Goal: Task Accomplishment & Management: Manage account settings

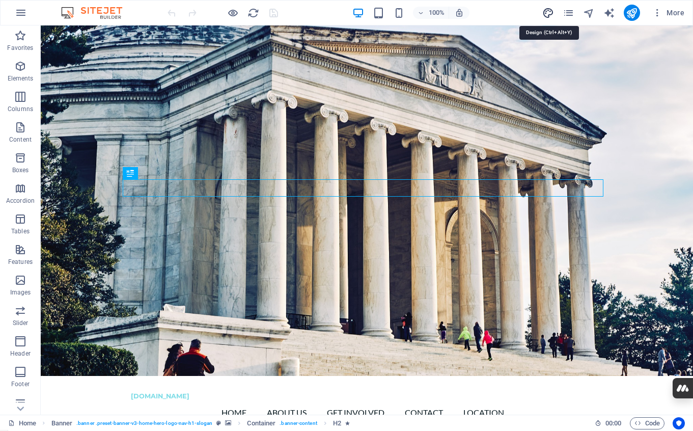
click at [547, 13] on icon "design" at bounding box center [548, 13] width 12 height 12
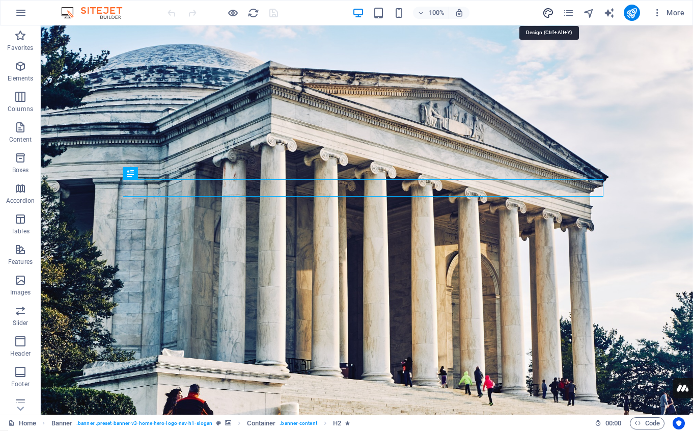
select select "px"
select select "200"
select select "px"
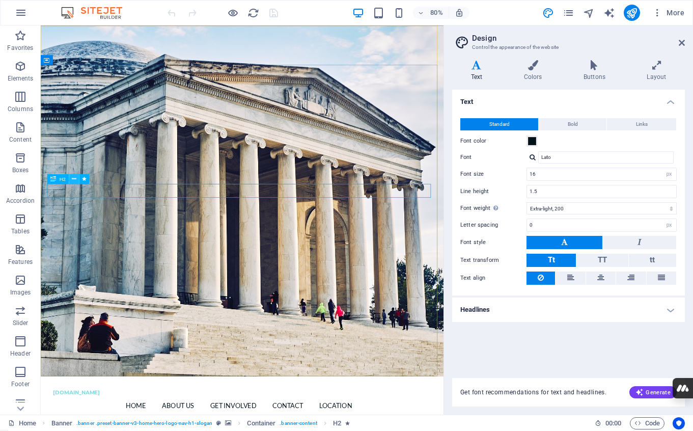
click at [71, 179] on button at bounding box center [74, 179] width 10 height 10
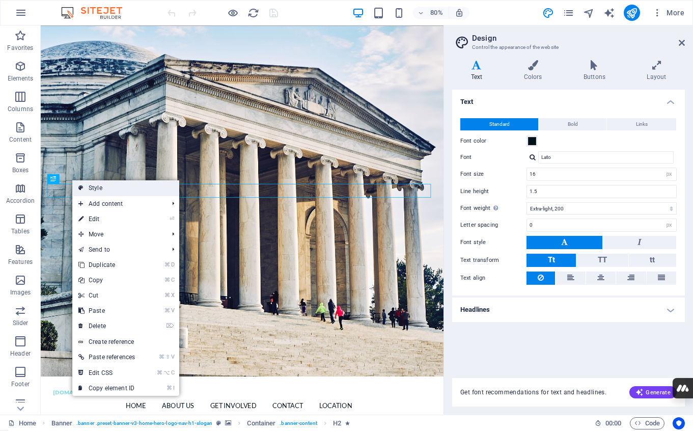
click at [111, 188] on link "Style" at bounding box center [125, 187] width 107 height 15
select select "preset-banner-v3-home-hero-logo-nav-h1-slogan"
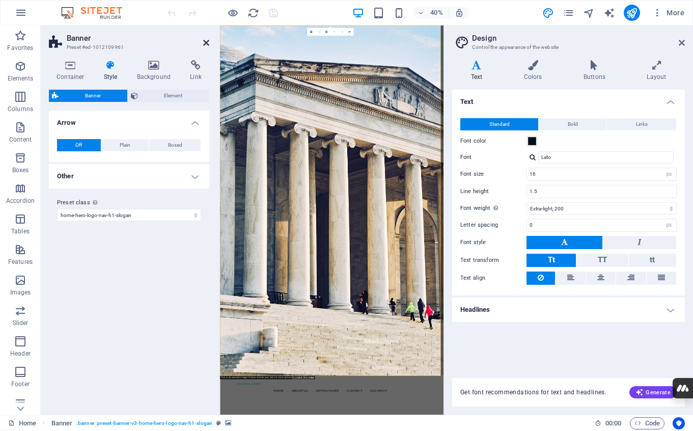
click at [205, 40] on icon at bounding box center [206, 43] width 6 height 8
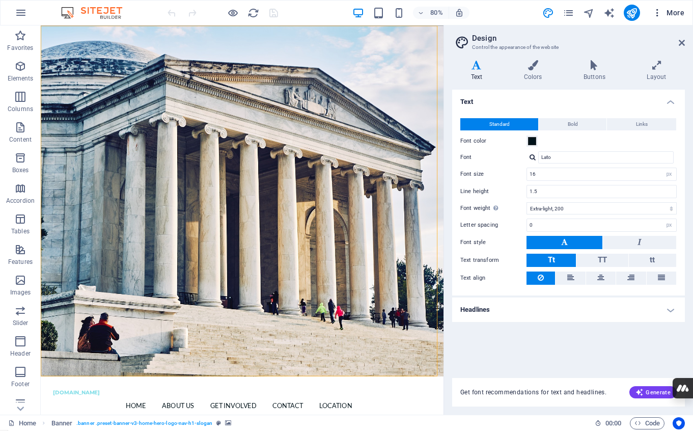
click at [667, 10] on span "More" at bounding box center [668, 13] width 32 height 10
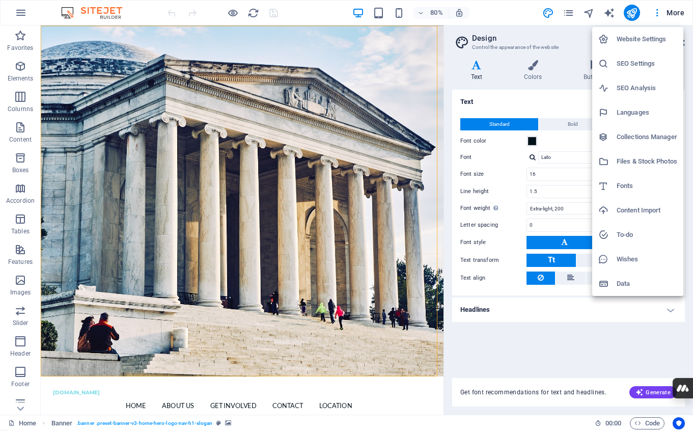
click at [620, 184] on h6 "Fonts" at bounding box center [646, 186] width 61 height 12
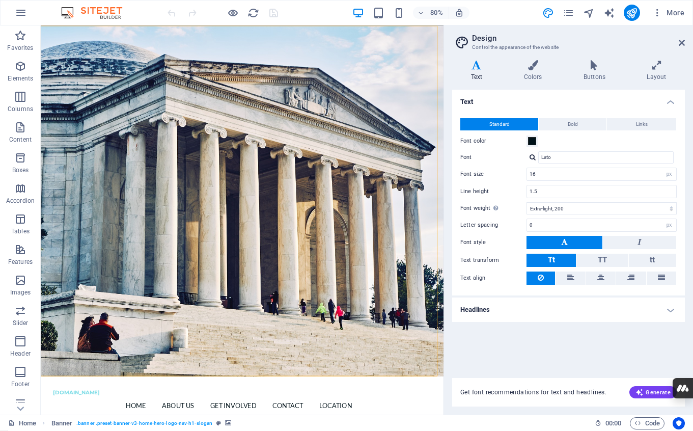
select select "popularity"
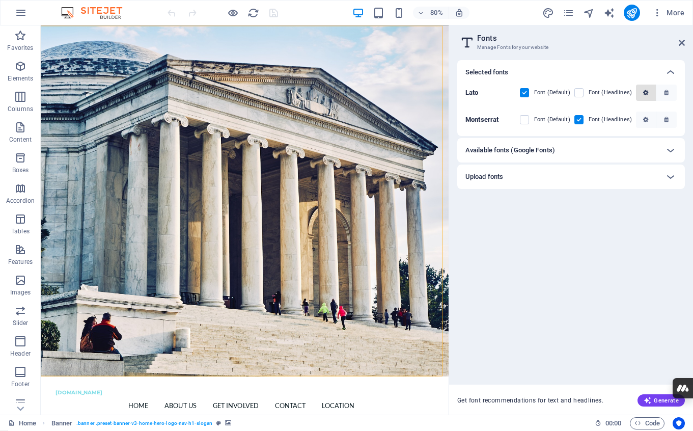
click at [647, 92] on icon "button" at bounding box center [645, 93] width 5 height 6
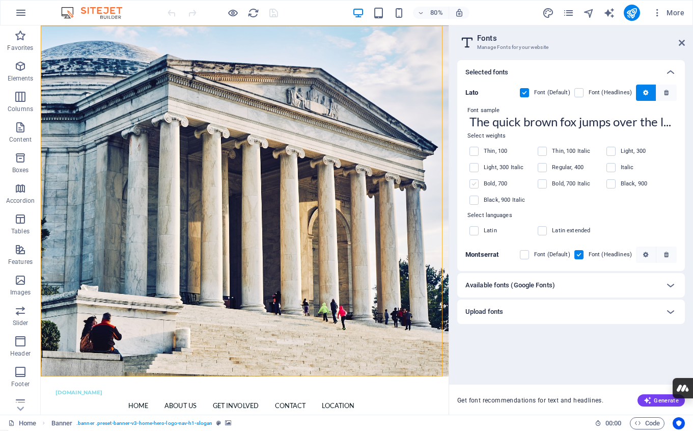
click at [477, 183] on label at bounding box center [473, 183] width 9 height 9
click at [0, 0] on input "checkbox" at bounding box center [0, 0] width 0 height 0
click at [649, 256] on span "button" at bounding box center [646, 254] width 12 height 6
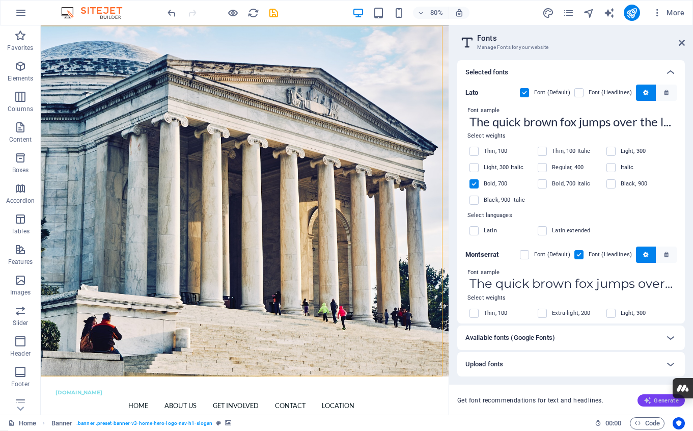
click at [653, 403] on span "Generate" at bounding box center [660, 400] width 35 height 8
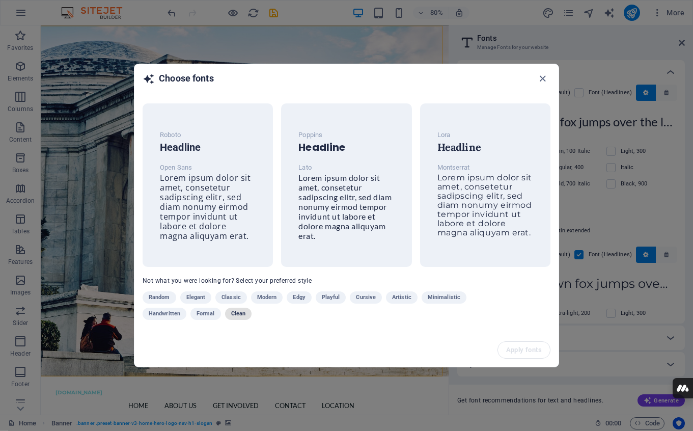
click at [235, 313] on span "Clean" at bounding box center [238, 313] width 14 height 12
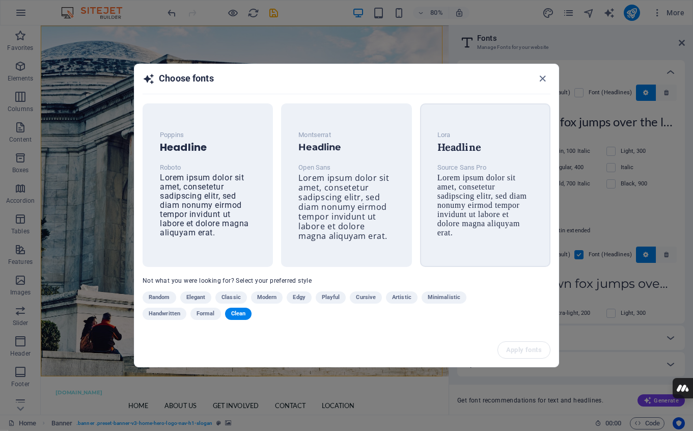
click at [490, 227] on span "Lorem ipsum dolor sit amet, consetetur sadipscing elitr, sed diam nonumy eirmod…" at bounding box center [482, 205] width 90 height 64
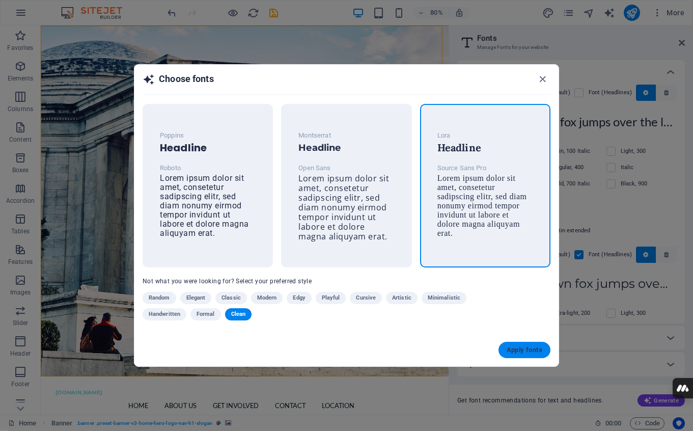
click at [524, 351] on span "Apply fonts" at bounding box center [524, 350] width 36 height 8
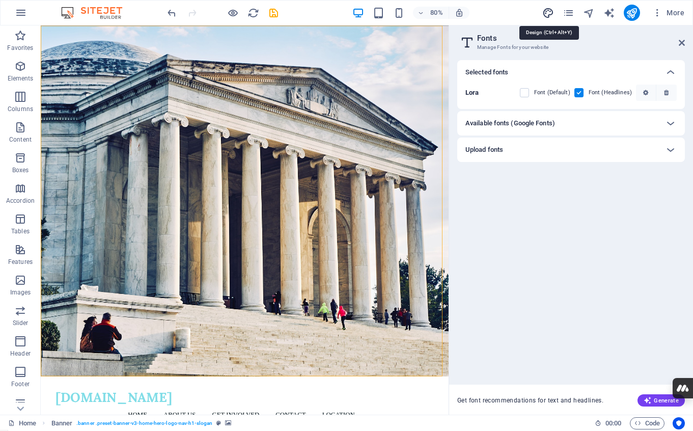
click at [548, 16] on icon "design" at bounding box center [548, 13] width 12 height 12
select select "px"
select select "200"
select select "px"
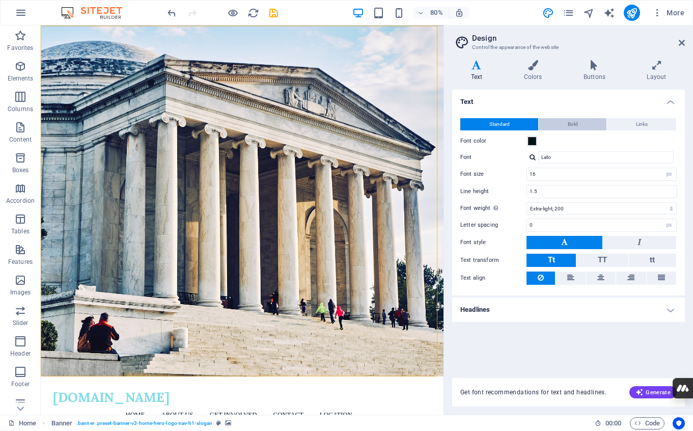
click at [567, 125] on button "Bold" at bounding box center [573, 124] width 68 height 12
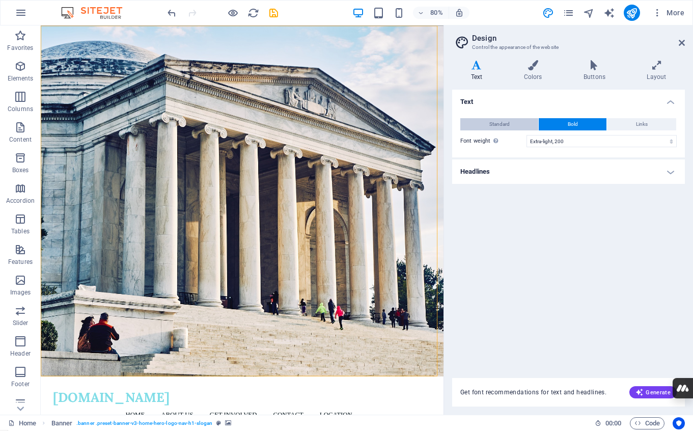
click at [491, 124] on span "Standard" at bounding box center [499, 124] width 20 height 12
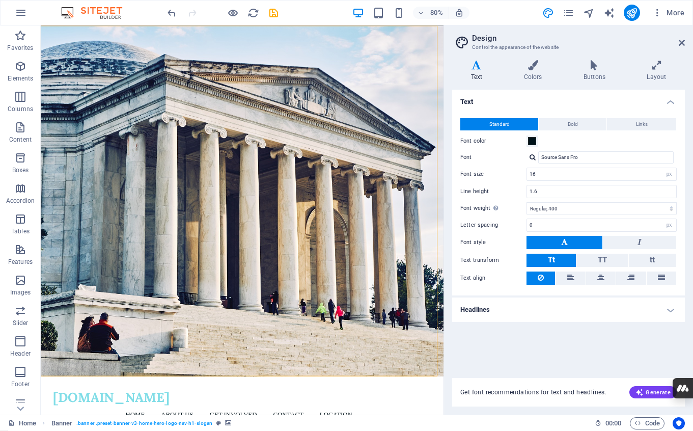
click at [669, 308] on h4 "Headlines" at bounding box center [568, 309] width 233 height 24
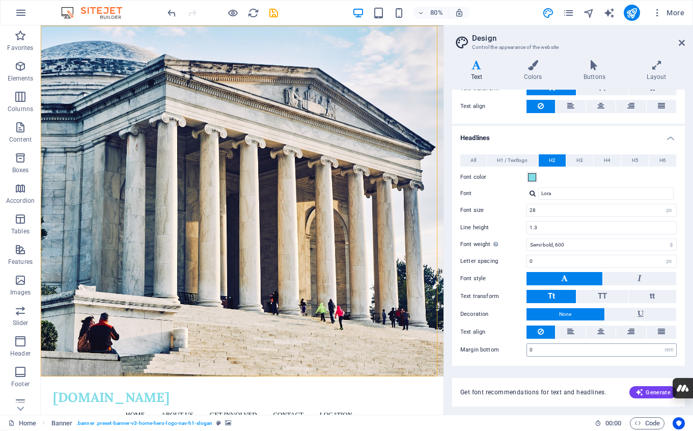
scroll to position [173, 0]
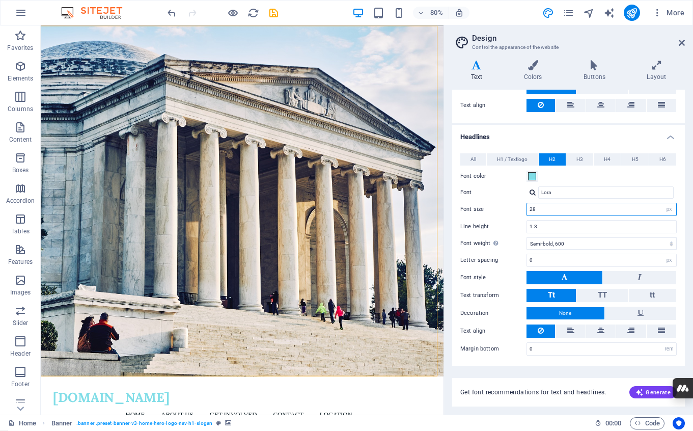
drag, startPoint x: 560, startPoint y: 211, endPoint x: 524, endPoint y: 209, distance: 36.2
click at [524, 209] on div "Font size 28 rem px em %" at bounding box center [568, 209] width 216 height 13
type input "42"
click at [532, 176] on span at bounding box center [532, 176] width 8 height 8
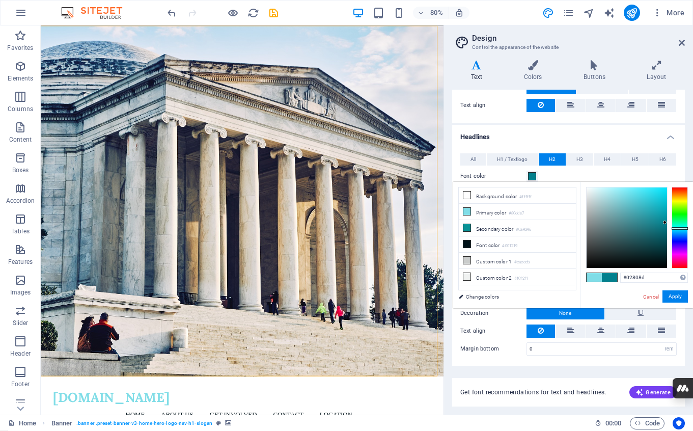
drag, startPoint x: 623, startPoint y: 194, endPoint x: 665, endPoint y: 223, distance: 51.7
click at [665, 222] on div at bounding box center [665, 222] width 4 height 4
type input "#0096a6"
drag, startPoint x: 664, startPoint y: 222, endPoint x: 668, endPoint y: 215, distance: 8.2
click at [668, 215] on div at bounding box center [637, 227] width 102 height 81
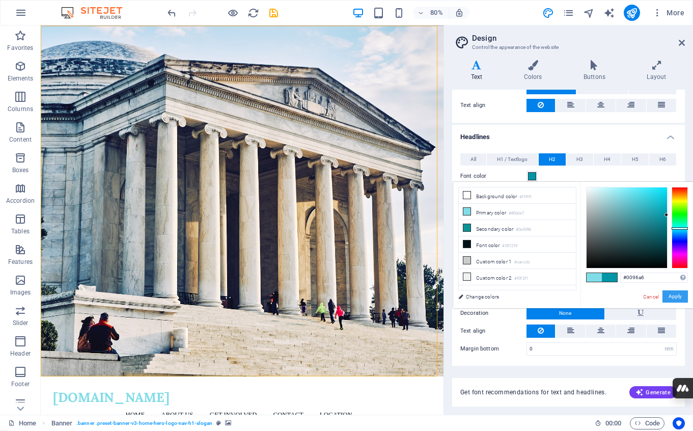
click at [672, 295] on button "Apply" at bounding box center [674, 296] width 25 height 12
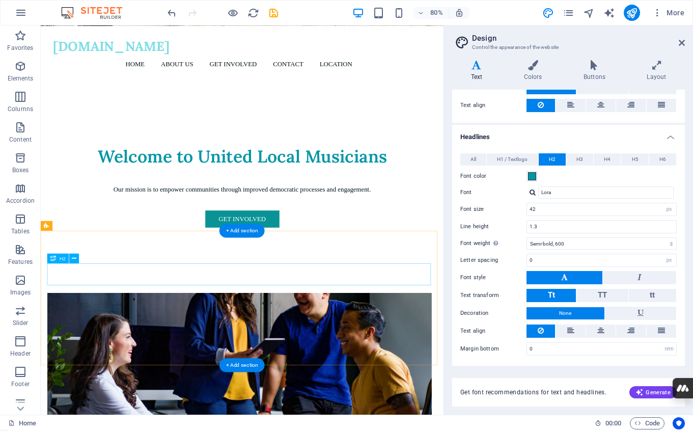
scroll to position [439, 0]
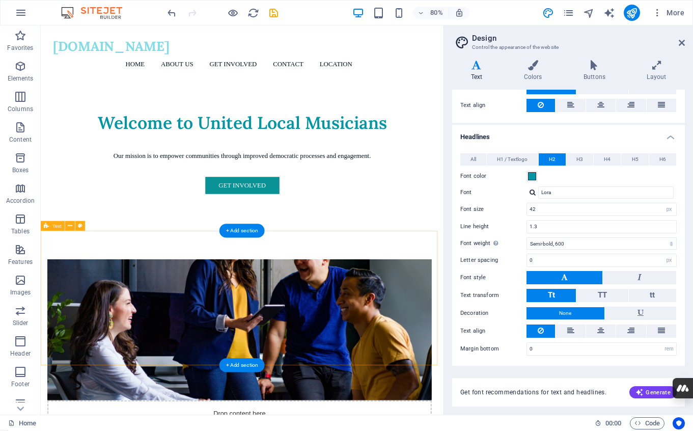
click at [69, 225] on icon at bounding box center [70, 225] width 5 height 9
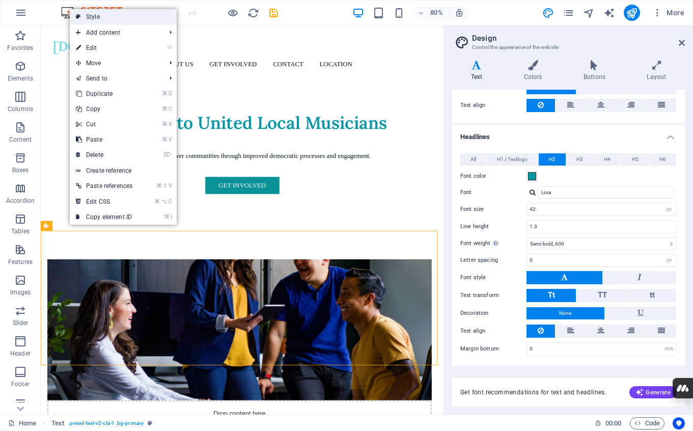
click at [98, 17] on link "Style" at bounding box center [123, 16] width 107 height 15
select select "preset-text-v2-cta-1"
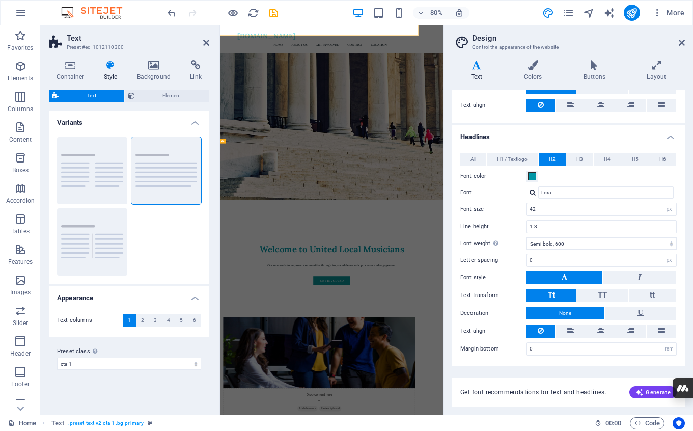
scroll to position [838, 0]
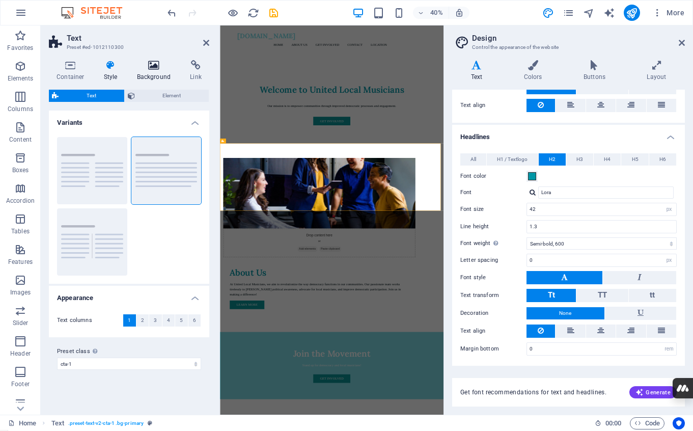
click at [154, 64] on icon at bounding box center [153, 65] width 49 height 10
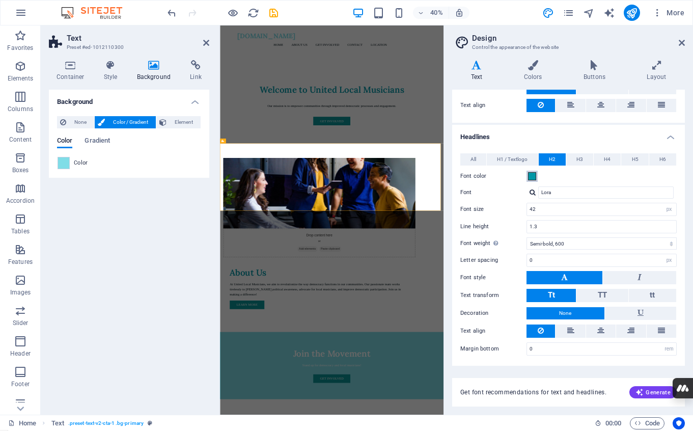
click at [533, 174] on span at bounding box center [532, 176] width 8 height 8
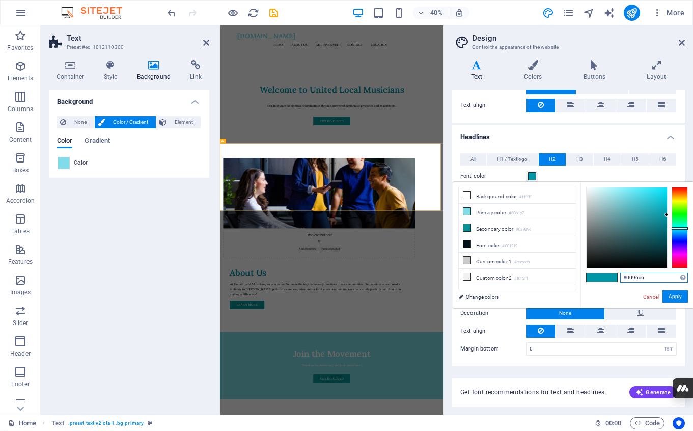
drag, startPoint x: 647, startPoint y: 279, endPoint x: 620, endPoint y: 278, distance: 27.0
click at [620, 279] on input "#0096a6" at bounding box center [654, 277] width 68 height 10
click at [61, 162] on span at bounding box center [63, 162] width 11 height 11
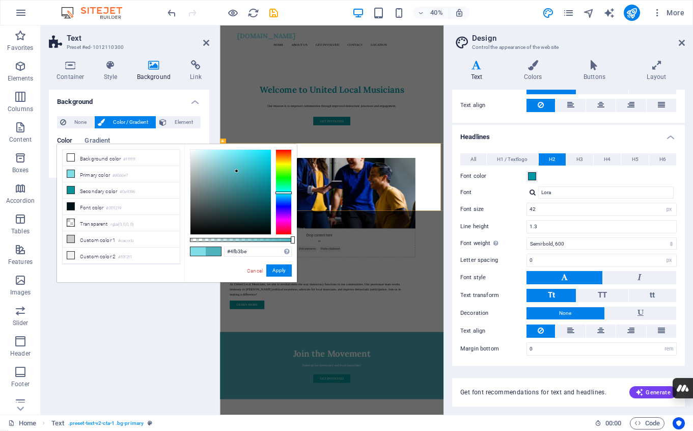
type input "#50b7c2"
drag, startPoint x: 227, startPoint y: 157, endPoint x: 237, endPoint y: 169, distance: 16.2
click at [237, 169] on div at bounding box center [237, 169] width 4 height 4
click at [281, 270] on button "Apply" at bounding box center [278, 270] width 25 height 12
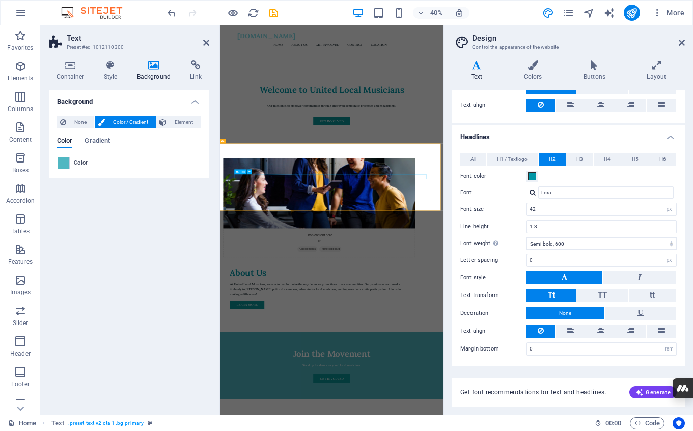
click at [174, 11] on icon "undo" at bounding box center [172, 13] width 12 height 12
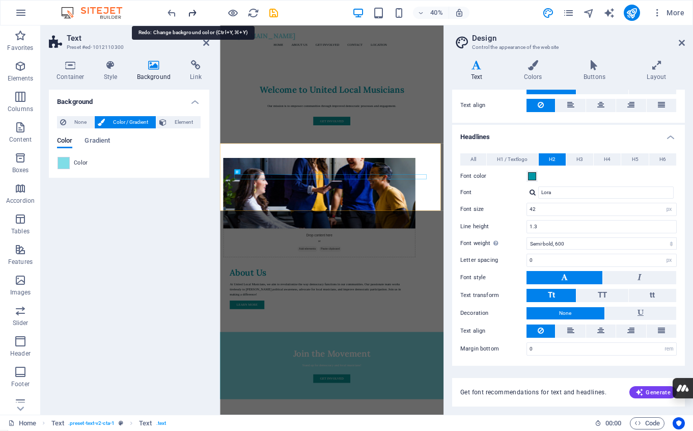
click at [190, 12] on icon "redo" at bounding box center [192, 13] width 12 height 12
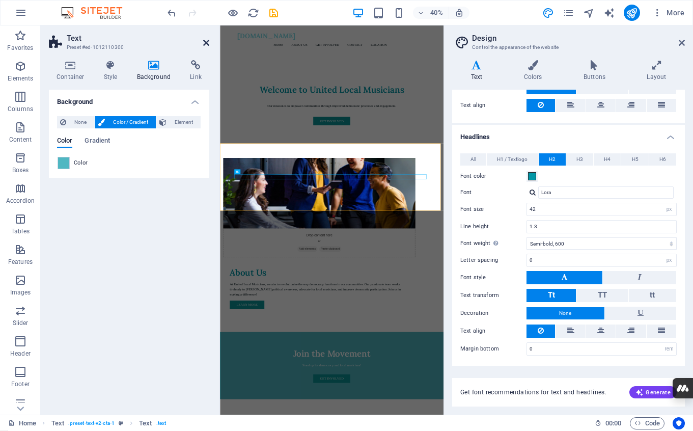
click at [205, 44] on icon at bounding box center [206, 43] width 6 height 8
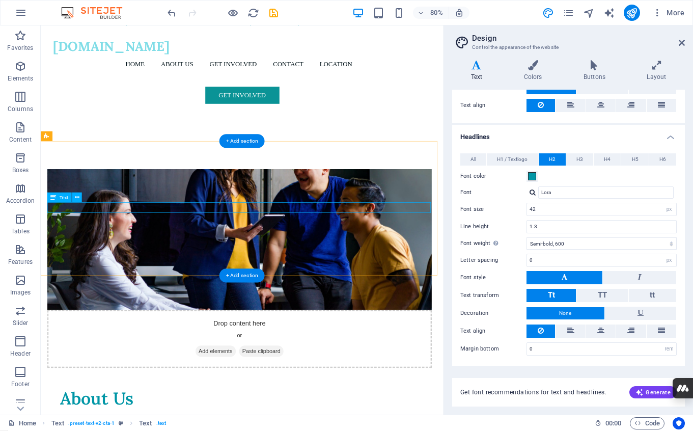
scroll to position [552, 0]
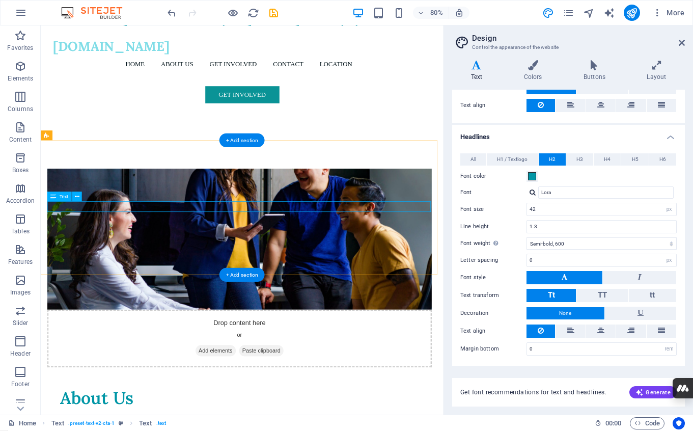
click at [77, 195] on icon at bounding box center [77, 196] width 5 height 9
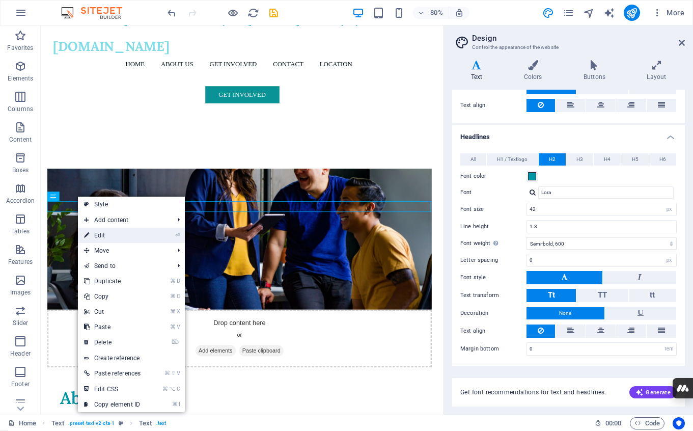
click at [98, 236] on link "⏎ Edit" at bounding box center [112, 235] width 69 height 15
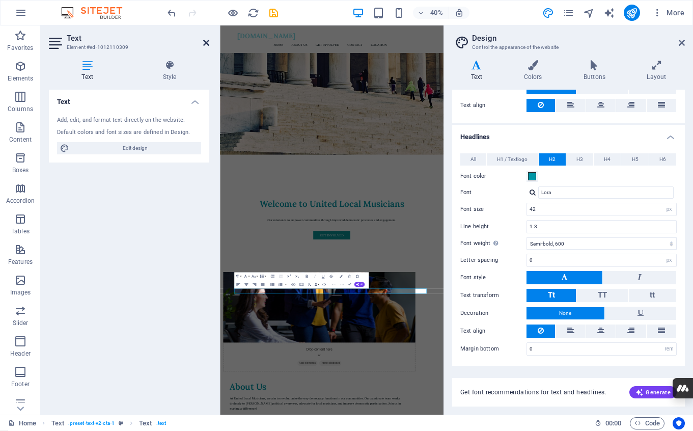
click at [204, 44] on icon at bounding box center [206, 43] width 6 height 8
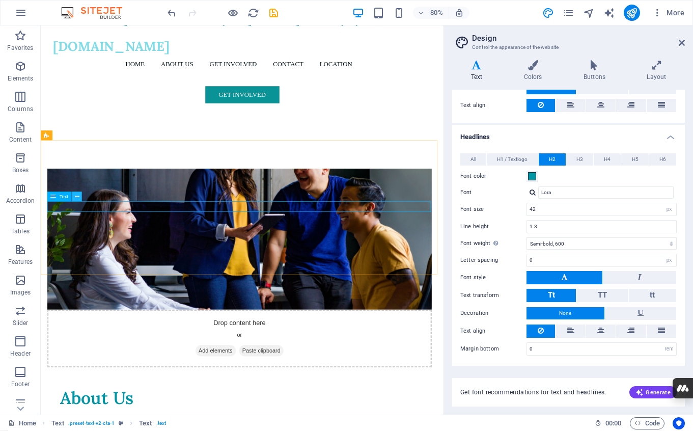
click at [75, 195] on icon at bounding box center [77, 196] width 5 height 9
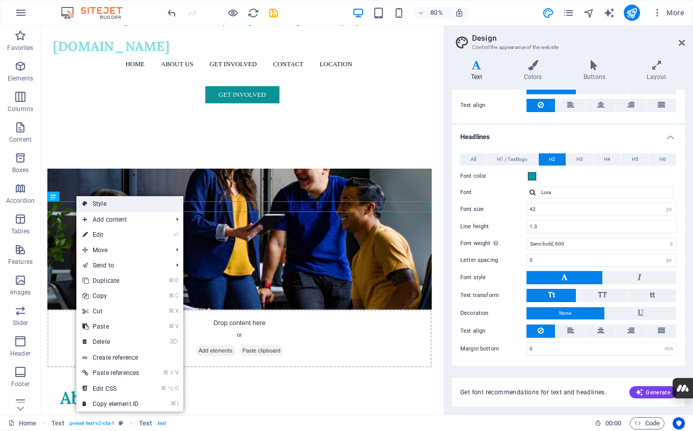
click at [107, 207] on link "Style" at bounding box center [129, 203] width 107 height 15
select select "preset-text-v2-cta-1"
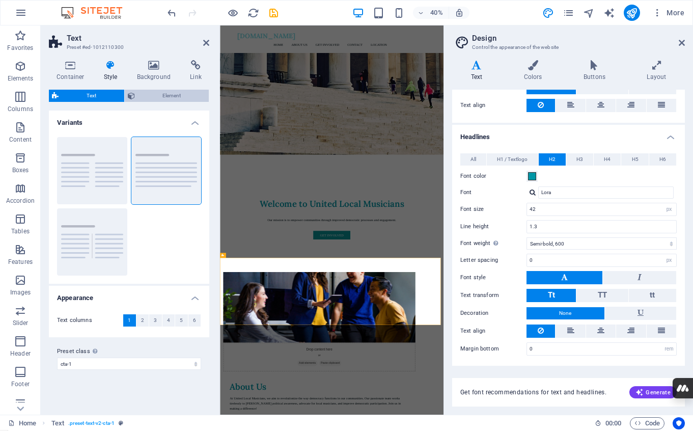
click at [149, 93] on span "Element" at bounding box center [172, 96] width 68 height 12
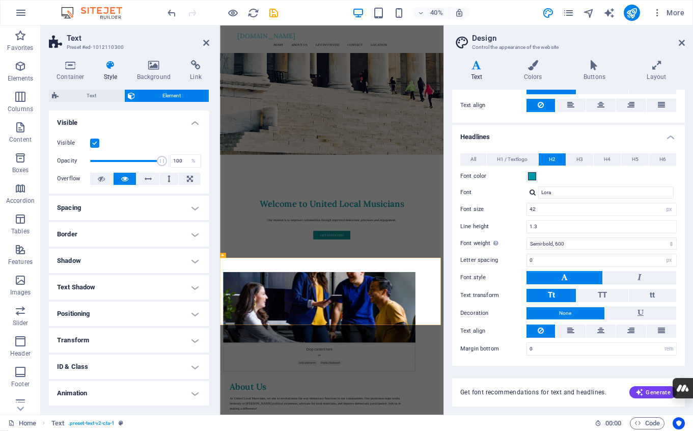
click at [74, 36] on h2 "Text" at bounding box center [138, 38] width 143 height 9
click at [51, 39] on icon at bounding box center [56, 42] width 15 height 14
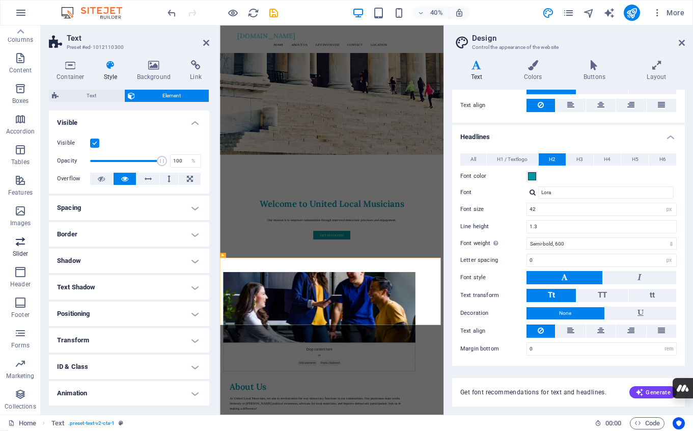
scroll to position [0, 0]
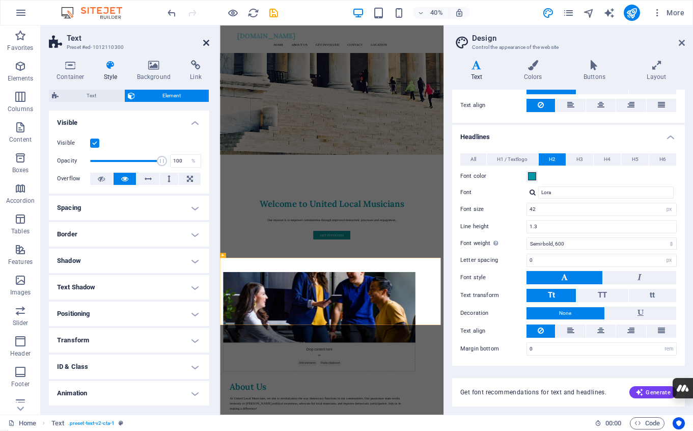
click at [204, 40] on icon at bounding box center [206, 43] width 6 height 8
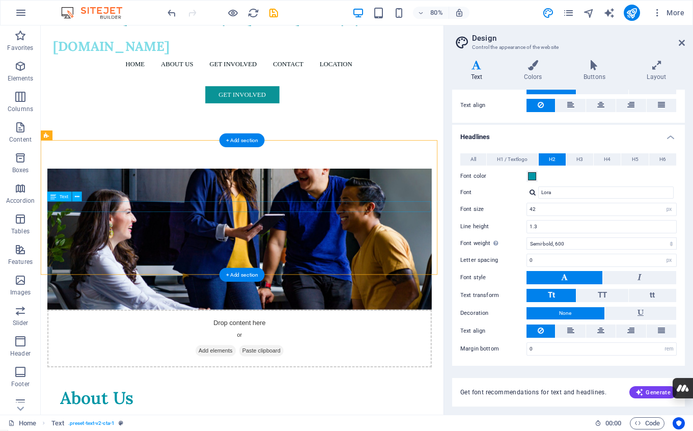
click at [77, 197] on icon at bounding box center [77, 196] width 5 height 9
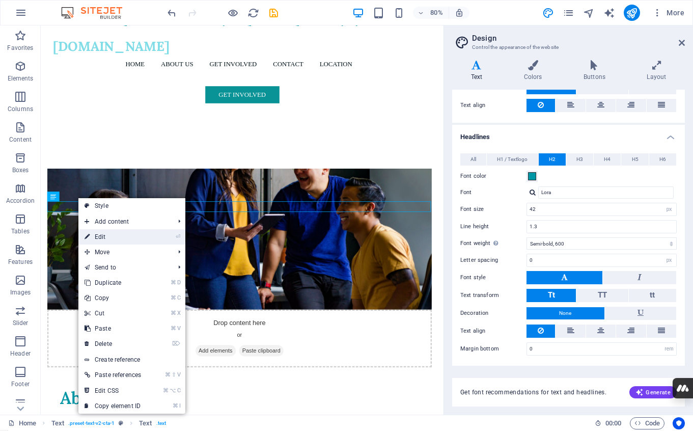
click at [111, 239] on link "⏎ Edit" at bounding box center [112, 236] width 69 height 15
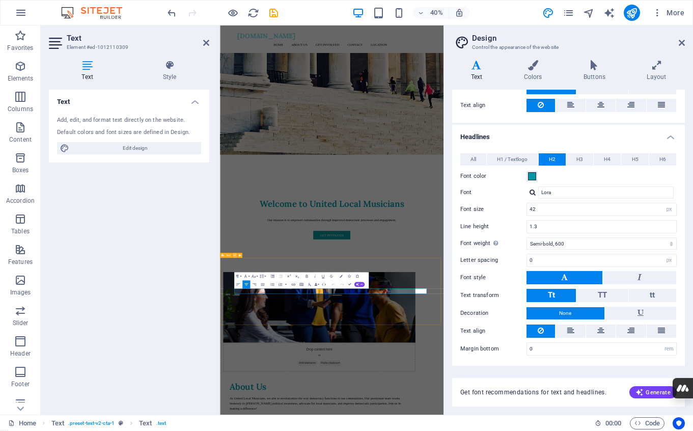
click at [235, 256] on icon at bounding box center [235, 255] width 2 height 4
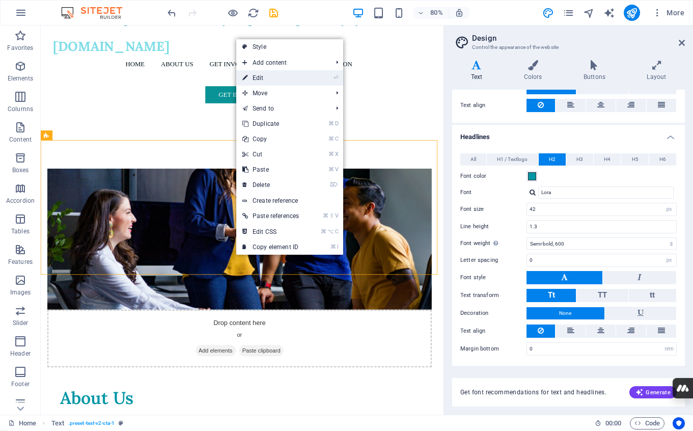
click at [261, 77] on link "⏎ Edit" at bounding box center [270, 77] width 69 height 15
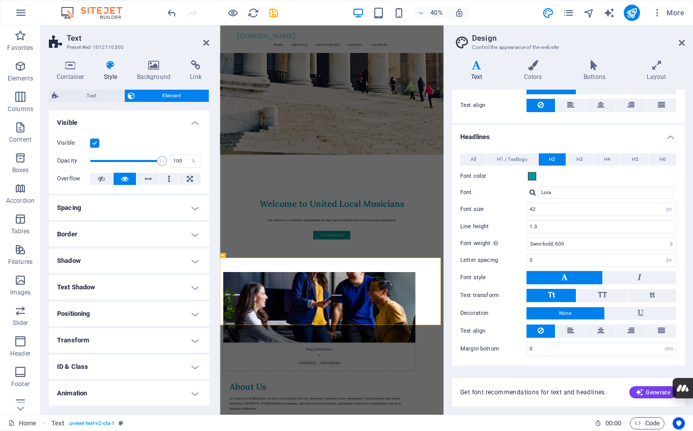
click at [111, 289] on h4 "Text Shadow" at bounding box center [129, 287] width 160 height 24
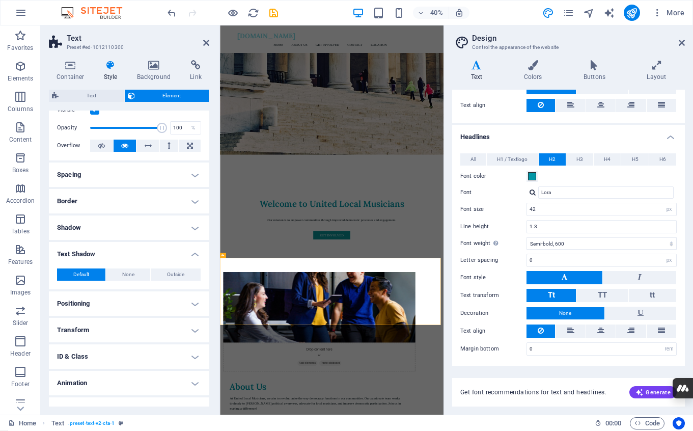
scroll to position [48, 0]
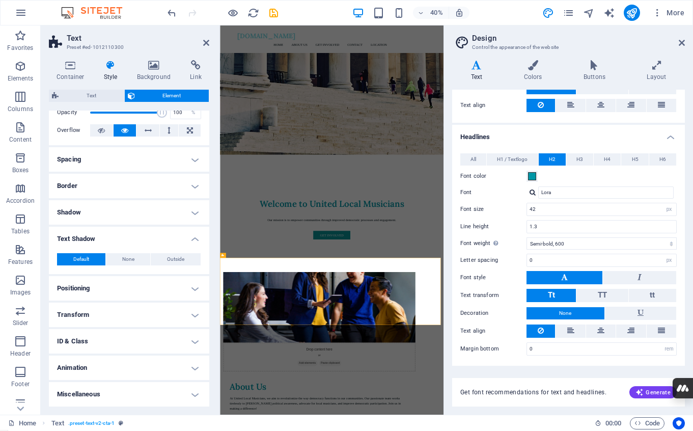
click at [152, 370] on h4 "Animation" at bounding box center [129, 367] width 160 height 24
click at [514, 10] on div "40% More" at bounding box center [426, 13] width 523 height 16
click at [551, 13] on icon "design" at bounding box center [548, 13] width 12 height 12
click at [534, 65] on icon at bounding box center [532, 65] width 55 height 10
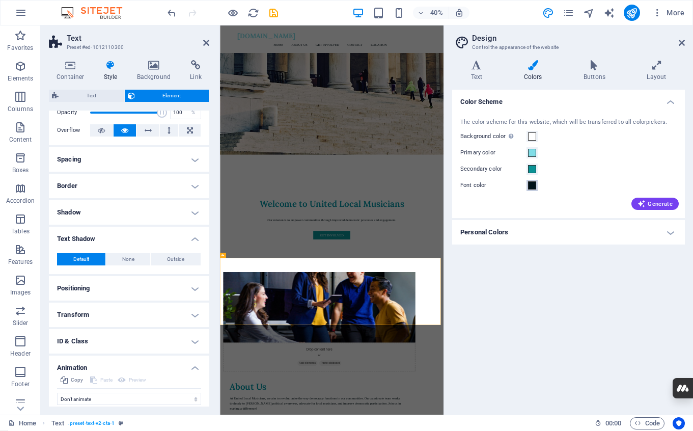
click at [532, 187] on span at bounding box center [532, 185] width 8 height 8
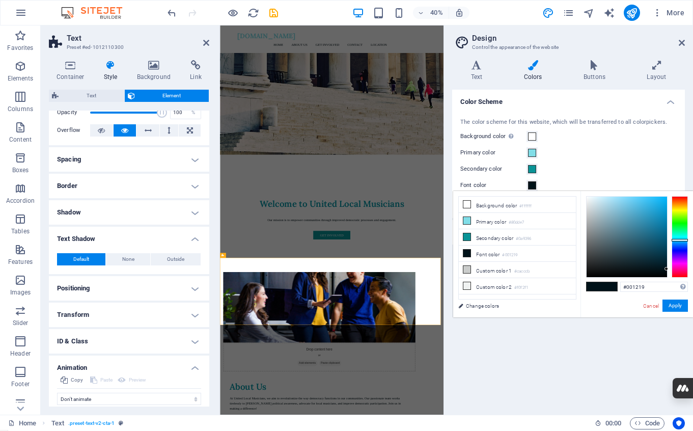
type input "#565e61"
click at [595, 246] on div at bounding box center [626, 236] width 80 height 80
click at [673, 303] on button "Apply" at bounding box center [674, 305] width 25 height 12
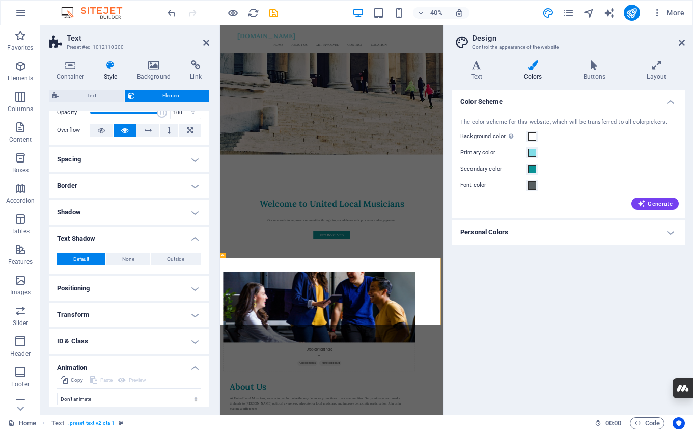
click at [673, 301] on div "Color Scheme The color scheme for this website, which will be transferred to al…" at bounding box center [568, 248] width 233 height 317
click at [556, 282] on div "Color Scheme The color scheme for this website, which will be transferred to al…" at bounding box center [568, 248] width 233 height 317
click at [236, 255] on button at bounding box center [234, 254] width 5 height 5
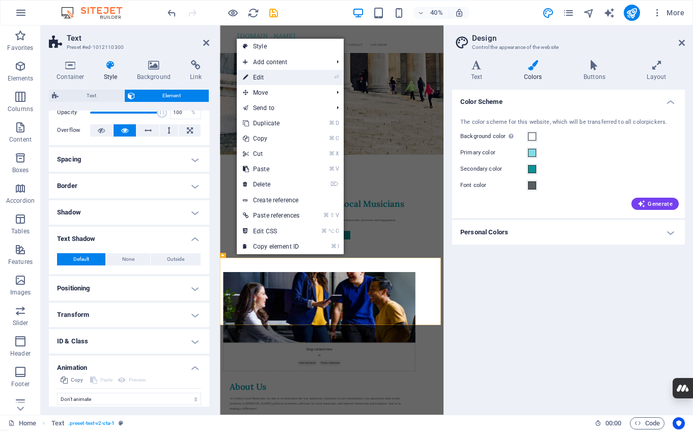
click at [266, 75] on link "⏎ Edit" at bounding box center [271, 77] width 69 height 15
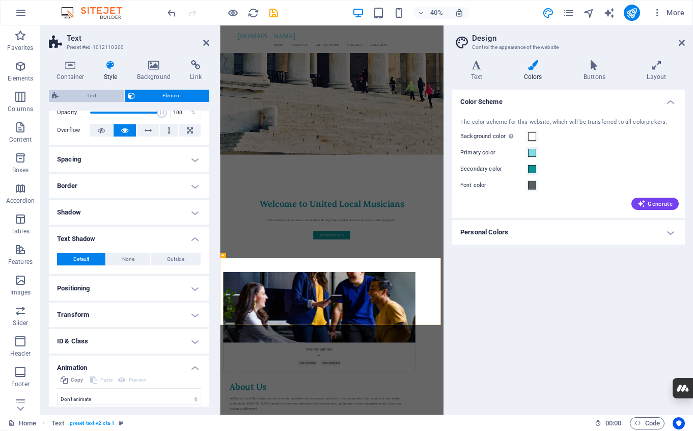
click at [90, 96] on span "Text" at bounding box center [92, 96] width 60 height 12
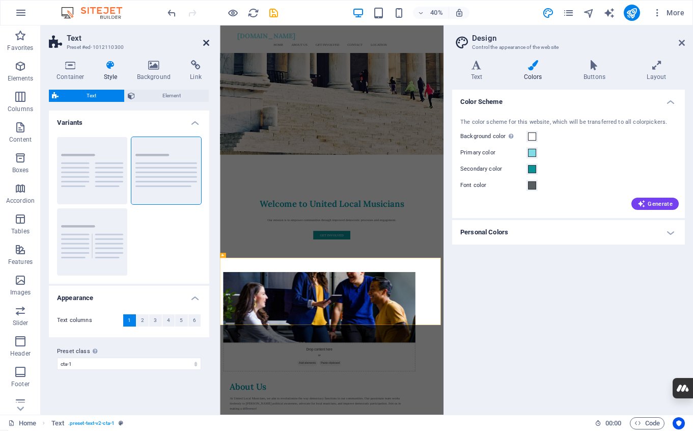
click at [207, 39] on icon at bounding box center [206, 43] width 6 height 8
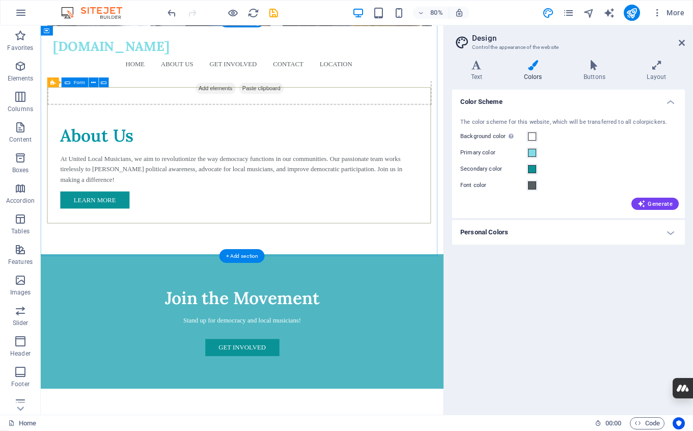
scroll to position [887, 0]
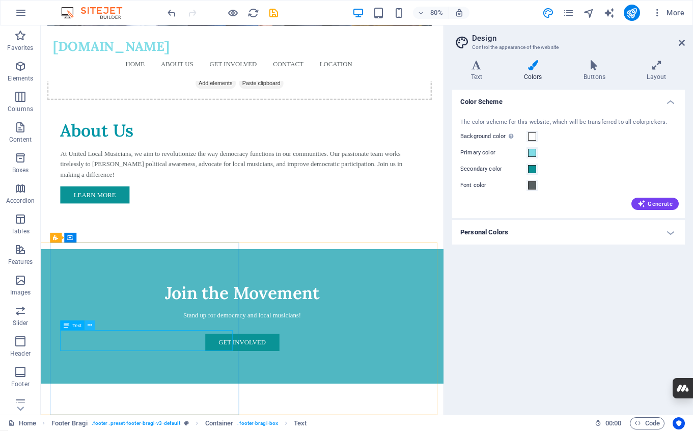
click at [91, 324] on icon at bounding box center [90, 324] width 5 height 9
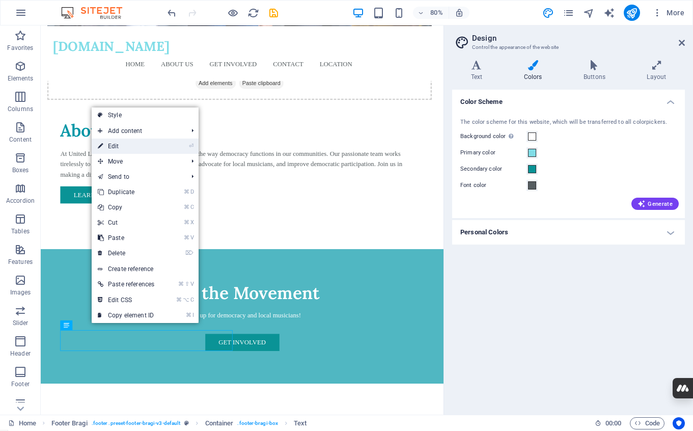
click at [125, 148] on link "⏎ Edit" at bounding box center [126, 145] width 69 height 15
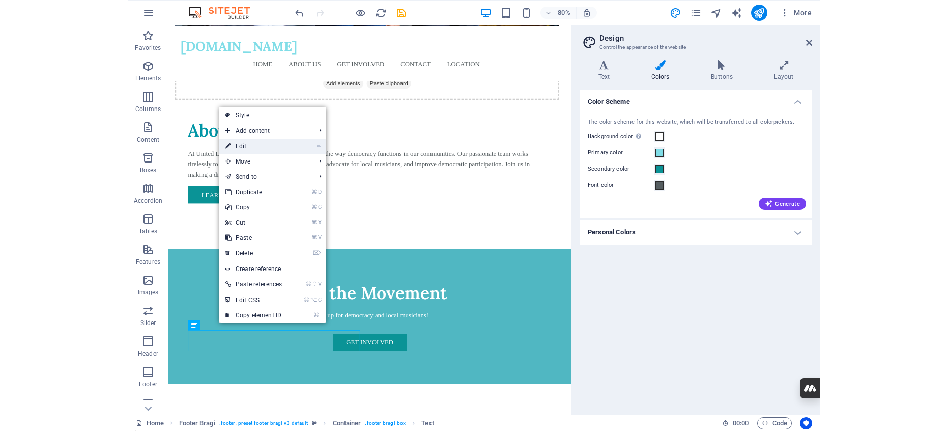
scroll to position [838, 0]
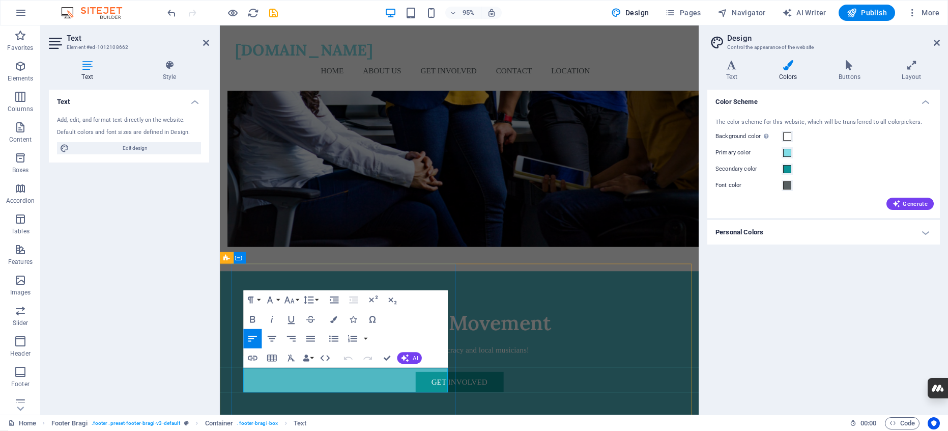
drag, startPoint x: 286, startPoint y: 392, endPoint x: 264, endPoint y: 388, distance: 21.9
drag, startPoint x: 285, startPoint y: 394, endPoint x: 345, endPoint y: 412, distance: 63.1
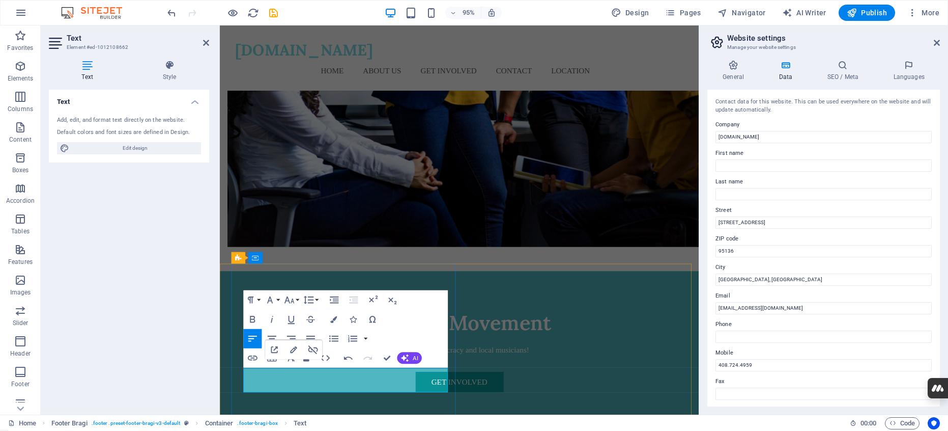
drag, startPoint x: 285, startPoint y: 394, endPoint x: 239, endPoint y: 393, distance: 46.3
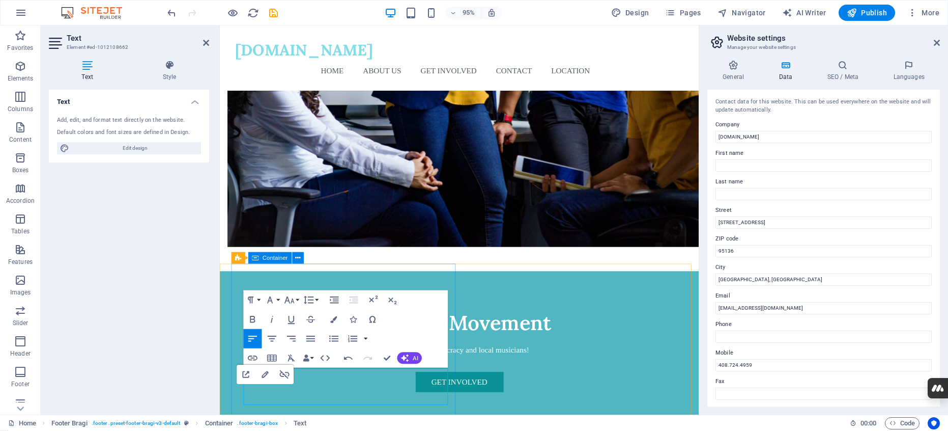
drag, startPoint x: 287, startPoint y: 418, endPoint x: 243, endPoint y: 417, distance: 44.3
click at [251, 355] on icon "button" at bounding box center [253, 357] width 10 height 5
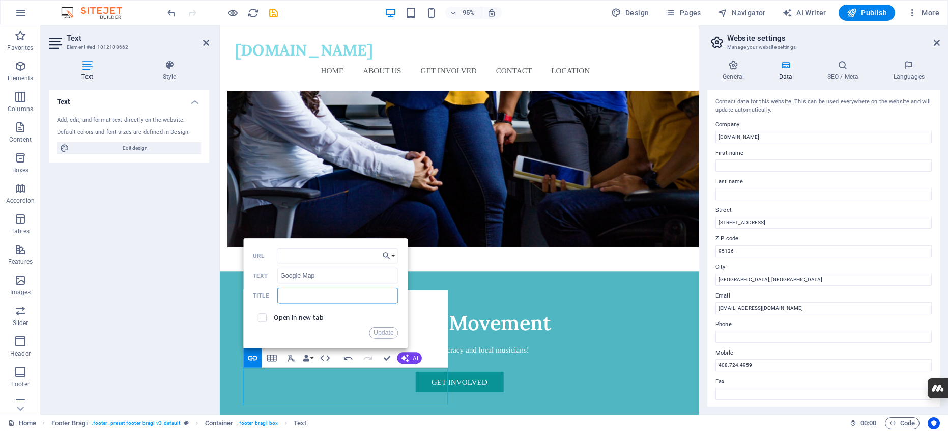
click at [293, 298] on input "text" at bounding box center [337, 295] width 121 height 15
type input "M"
type input "United Musicians"
click at [265, 320] on input "checkbox" at bounding box center [261, 316] width 9 height 9
checkbox input "true"
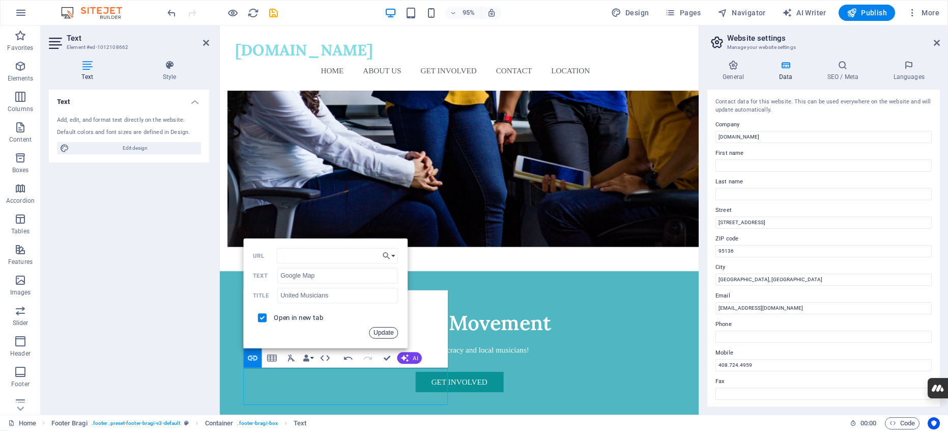
click at [387, 332] on button "Update" at bounding box center [384, 333] width 29 height 12
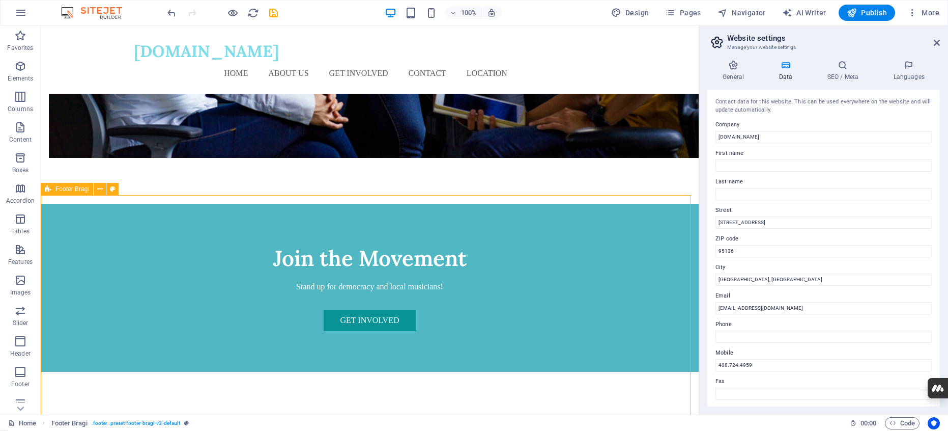
scroll to position [900, 0]
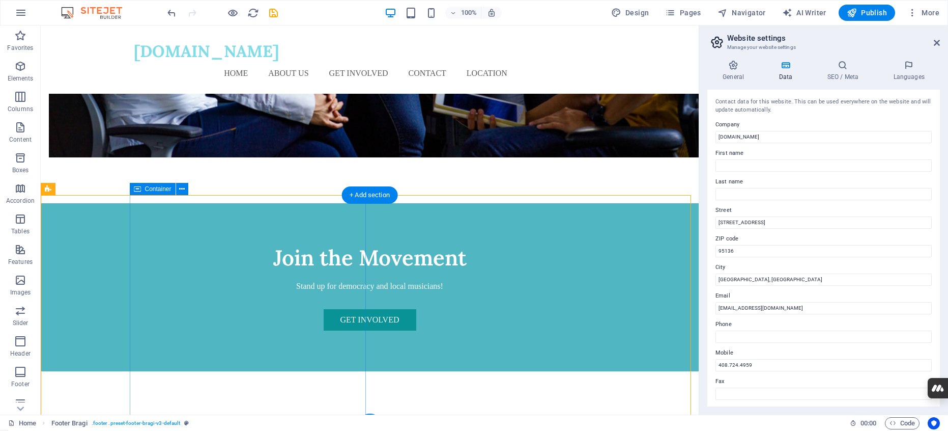
click at [167, 337] on icon at bounding box center [167, 337] width 6 height 11
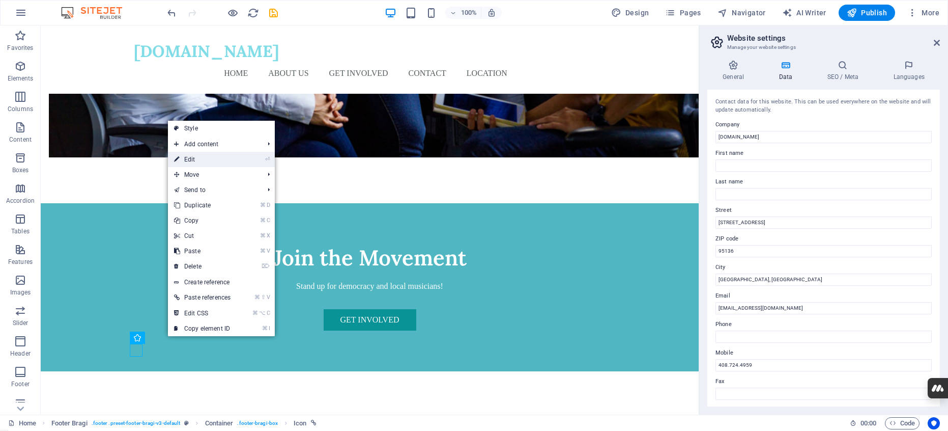
click at [198, 158] on link "⏎ Edit" at bounding box center [202, 159] width 69 height 15
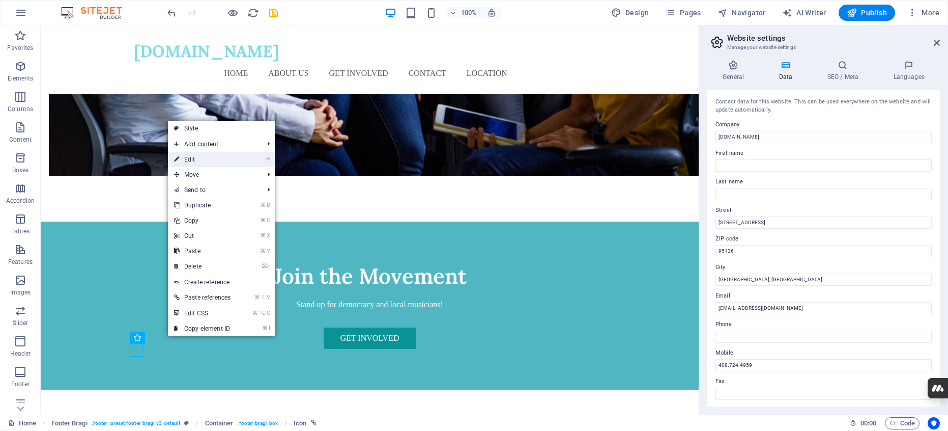
select select "xMidYMid"
select select "px"
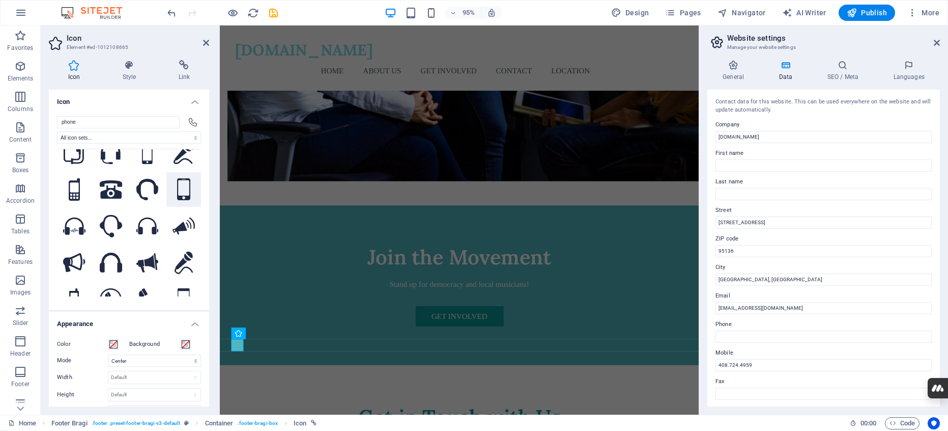
scroll to position [20, 0]
click at [186, 65] on icon at bounding box center [184, 65] width 50 height 10
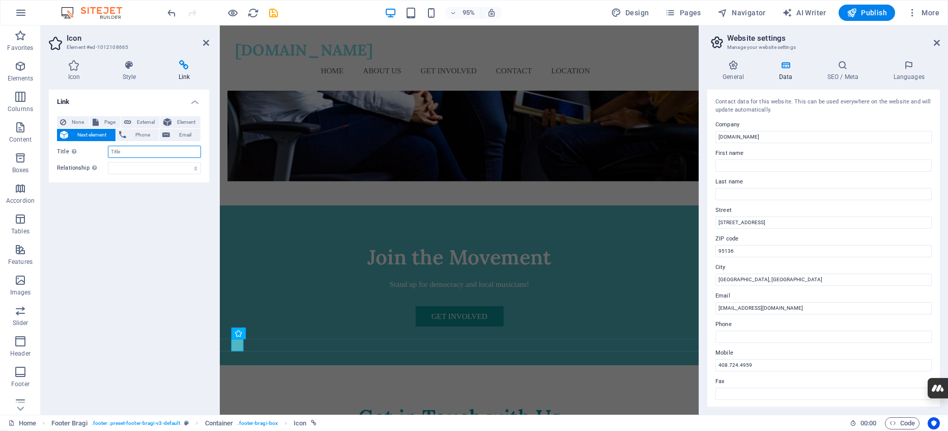
click at [118, 150] on input "Title Additional link description, should not be the same as the link text. The…" at bounding box center [154, 152] width 93 height 12
type input "408.274.4959"
click at [73, 169] on label "Relationship Sets the relationship of this link to the link target . For exampl…" at bounding box center [82, 168] width 51 height 12
click at [108, 169] on select "alternate author bookmark external help license next nofollow noreferrer noopen…" at bounding box center [154, 168] width 93 height 12
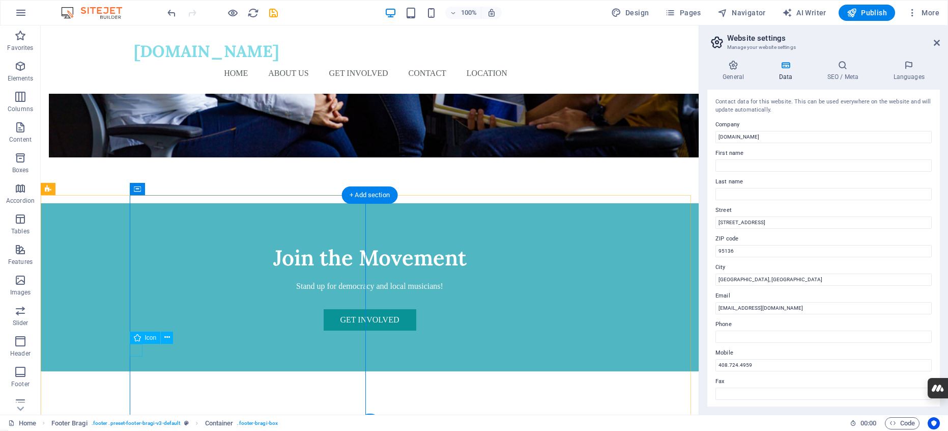
scroll to position [897, 0]
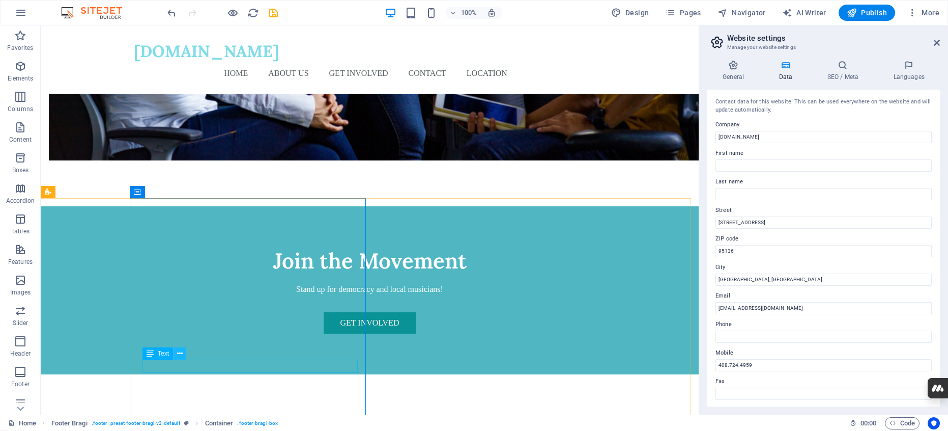
click at [179, 353] on icon at bounding box center [180, 353] width 6 height 11
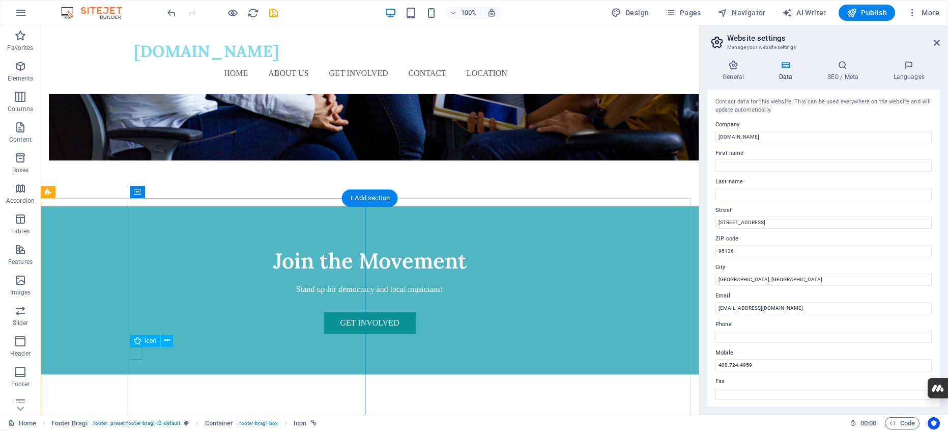
click at [178, 353] on icon at bounding box center [180, 353] width 6 height 11
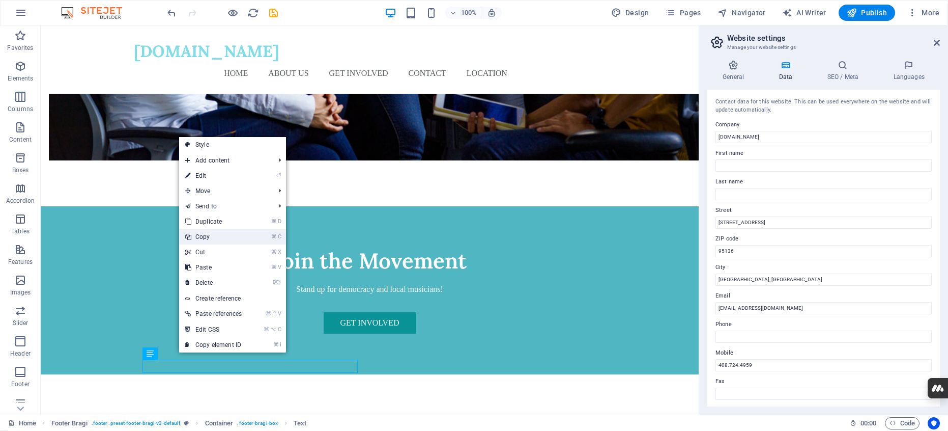
click at [208, 236] on link "⌘ C Copy" at bounding box center [213, 236] width 69 height 15
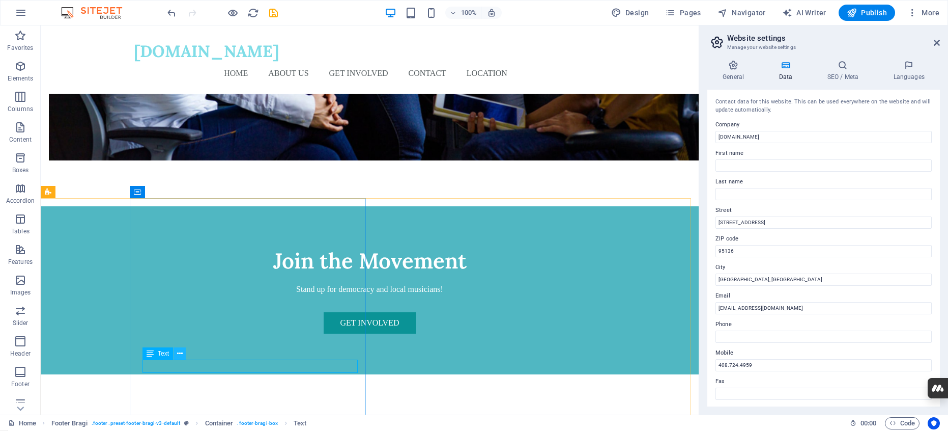
click at [179, 351] on icon at bounding box center [180, 353] width 6 height 11
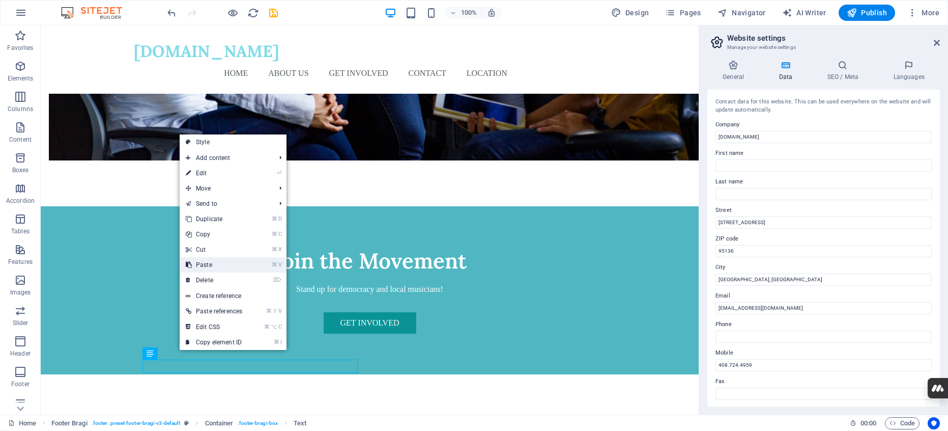
click at [204, 264] on link "⌘ V Paste" at bounding box center [214, 264] width 69 height 15
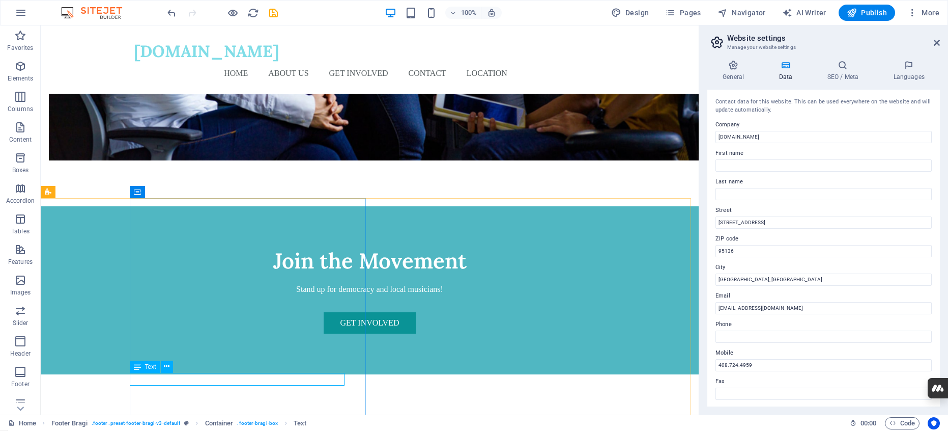
scroll to position [922, 0]
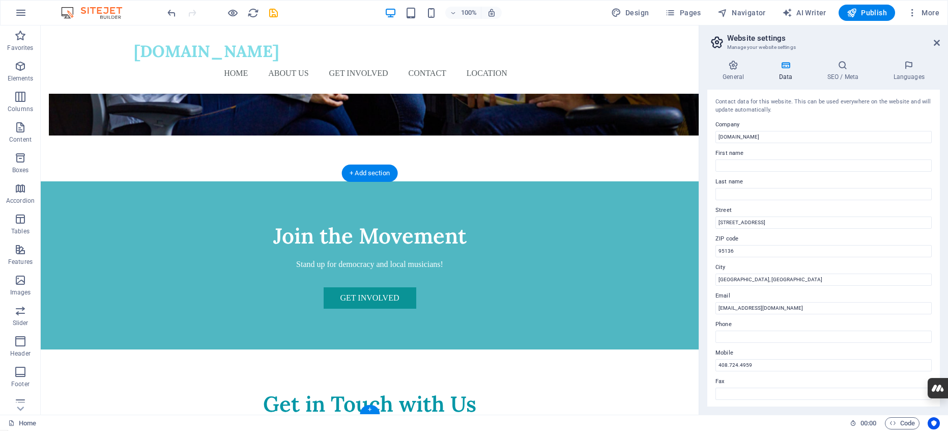
drag, startPoint x: 175, startPoint y: 391, endPoint x: 159, endPoint y: 337, distance: 55.7
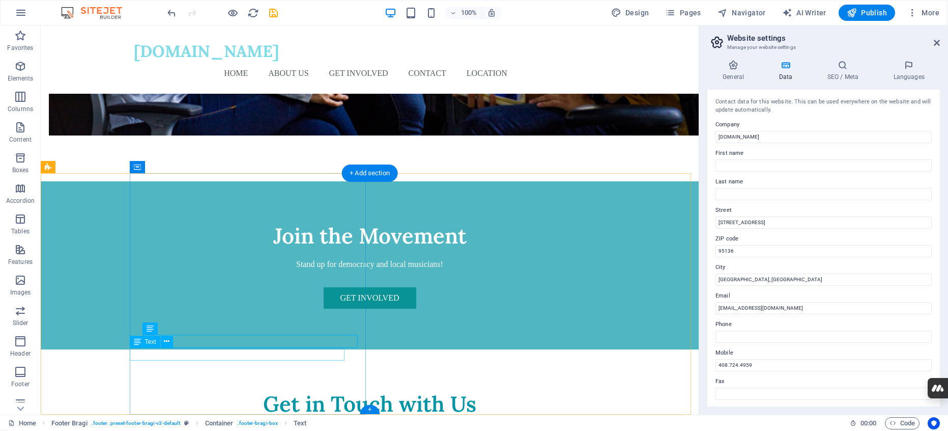
click at [165, 341] on icon at bounding box center [167, 341] width 6 height 11
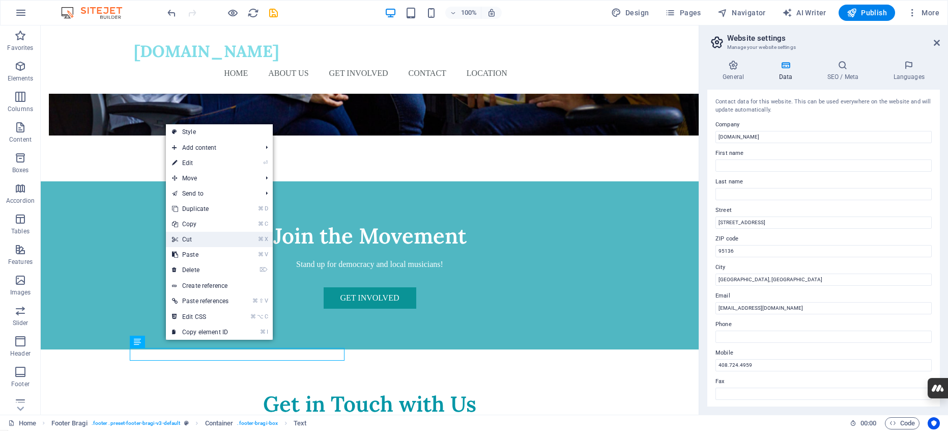
click at [193, 239] on link "⌘ X Cut" at bounding box center [200, 239] width 69 height 15
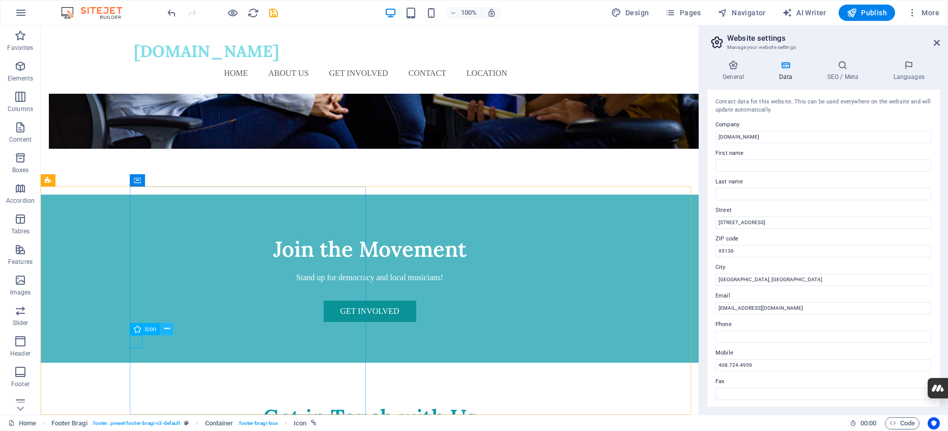
click at [166, 328] on icon at bounding box center [167, 328] width 6 height 11
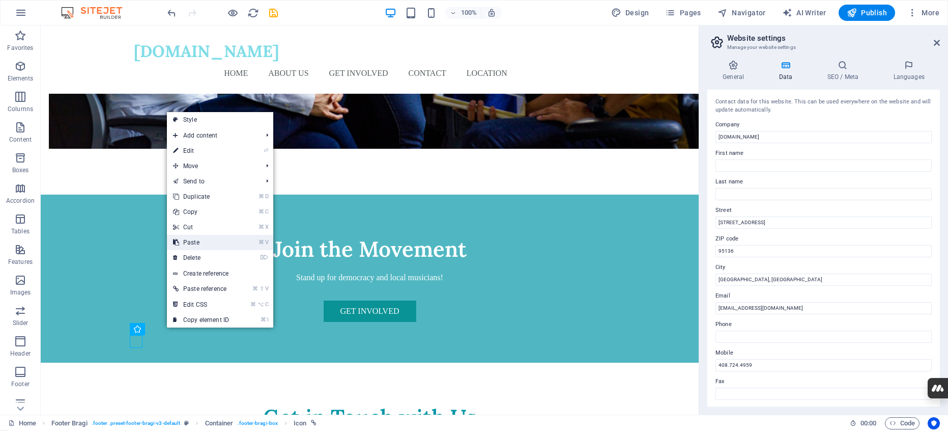
click at [202, 242] on link "⌘ V Paste" at bounding box center [201, 242] width 68 height 15
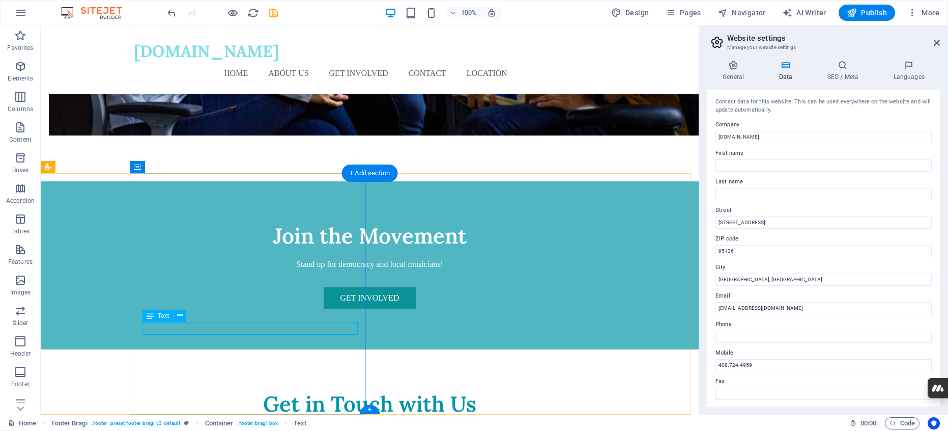
drag, startPoint x: 307, startPoint y: 329, endPoint x: 242, endPoint y: 329, distance: 65.7
click at [182, 316] on icon at bounding box center [180, 315] width 6 height 11
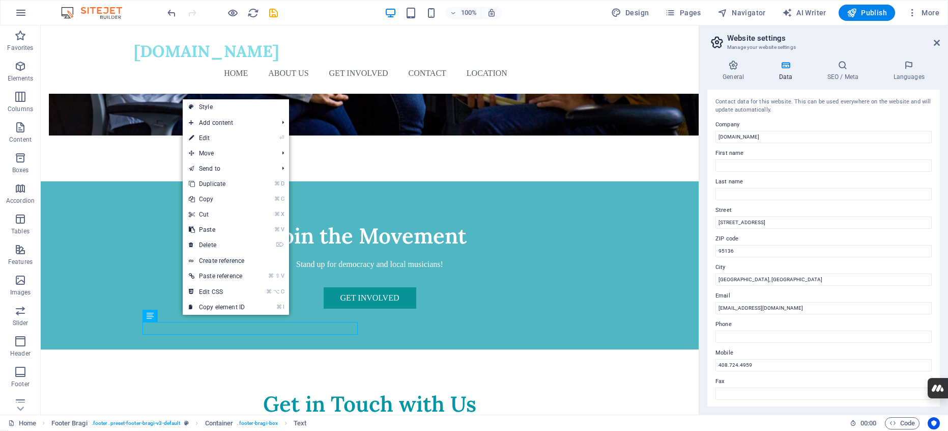
click at [213, 135] on link "⏎ Edit" at bounding box center [217, 137] width 68 height 15
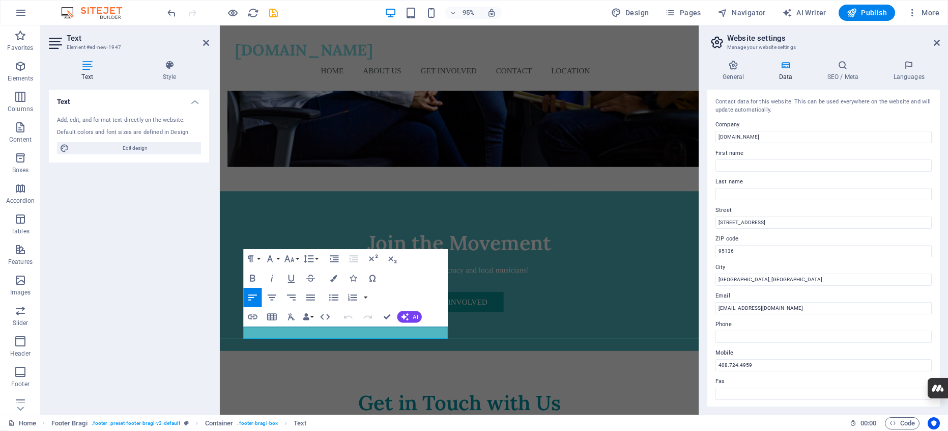
scroll to position [920, 0]
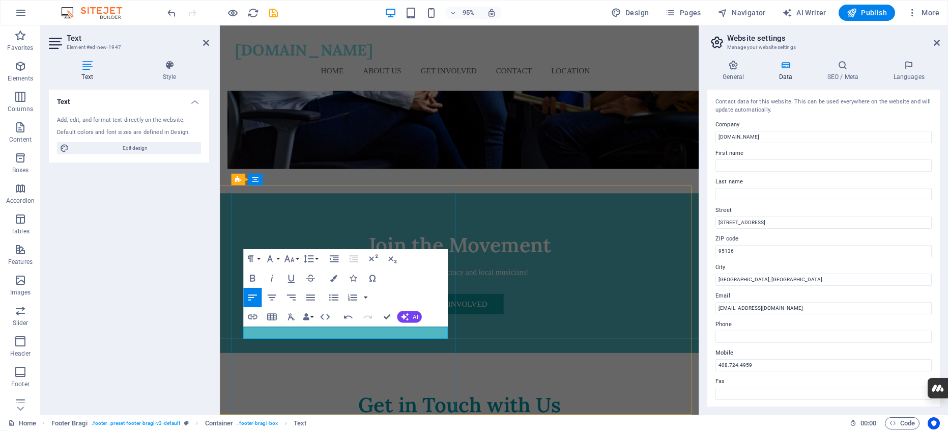
click at [272, 256] on icon "button" at bounding box center [271, 258] width 12 height 12
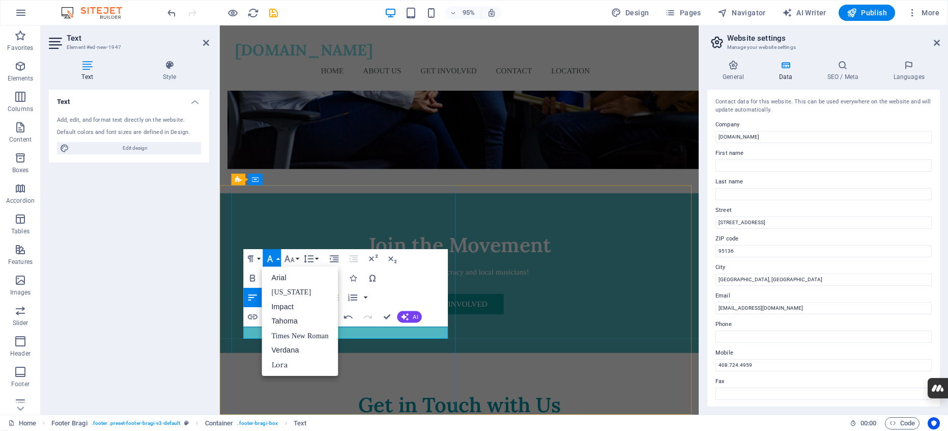
drag, startPoint x: 380, startPoint y: 348, endPoint x: 366, endPoint y: 348, distance: 13.7
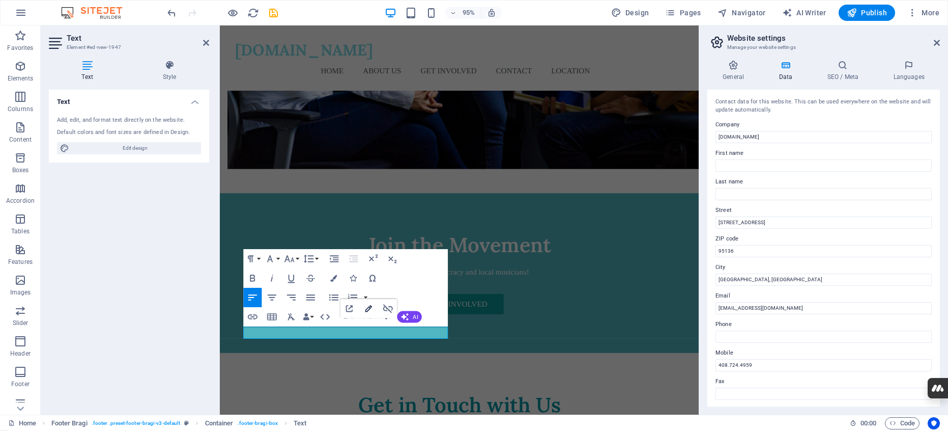
click at [365, 309] on icon "button" at bounding box center [368, 308] width 7 height 7
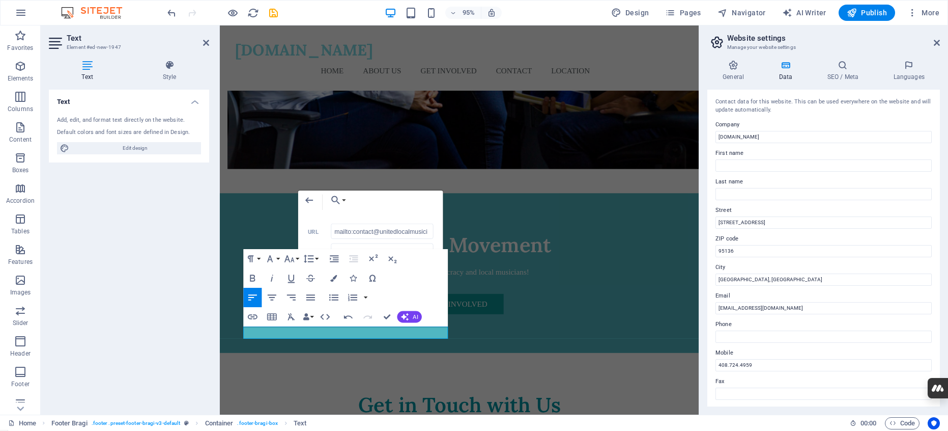
scroll to position [0, 0]
type input "m"
click at [336, 253] on input "[EMAIL_ADDRESS][DOMAIN_NAME]" at bounding box center [382, 250] width 102 height 15
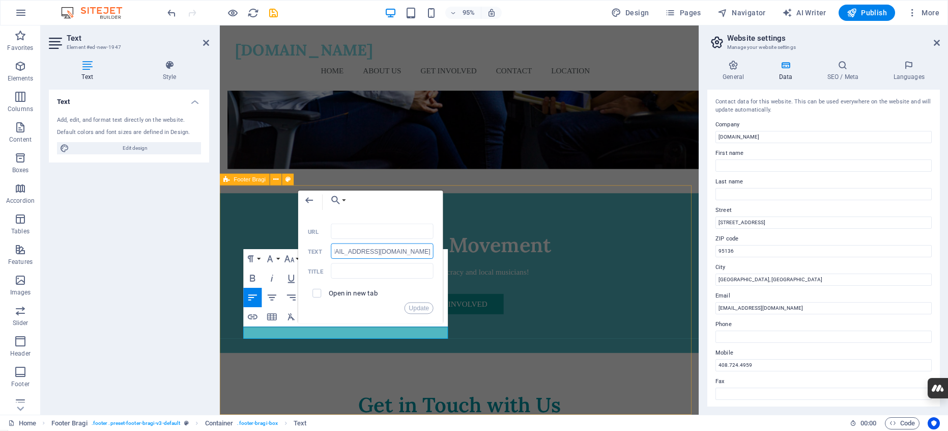
drag, startPoint x: 553, startPoint y: 278, endPoint x: 474, endPoint y: 266, distance: 79.8
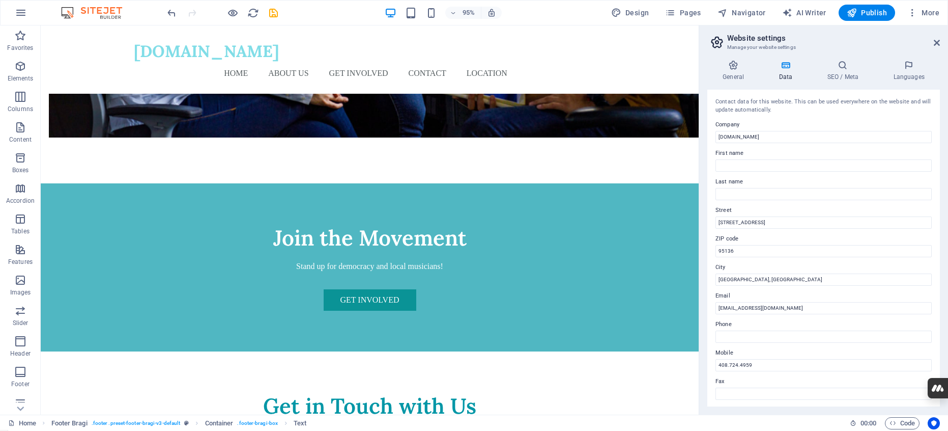
scroll to position [902, 0]
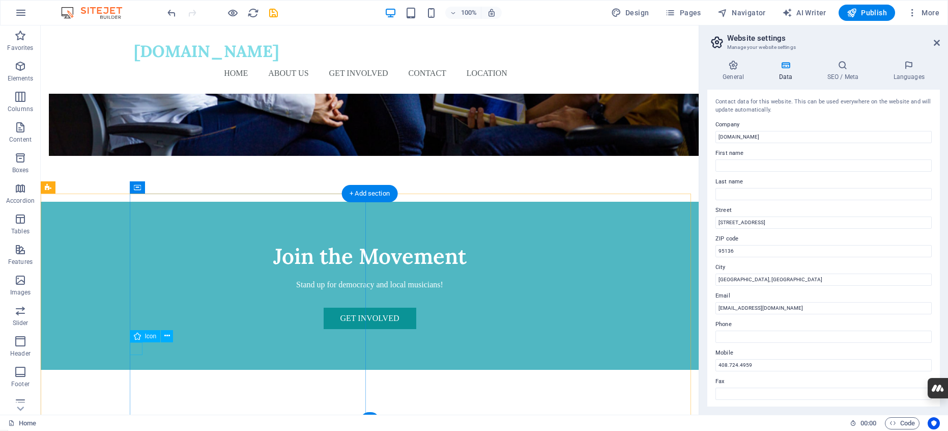
click at [166, 336] on icon at bounding box center [167, 335] width 6 height 11
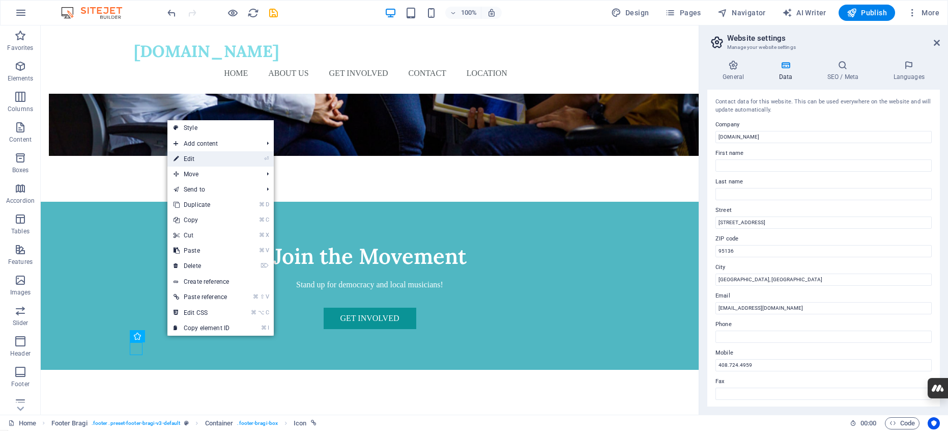
click at [190, 159] on link "⏎ Edit" at bounding box center [201, 158] width 68 height 15
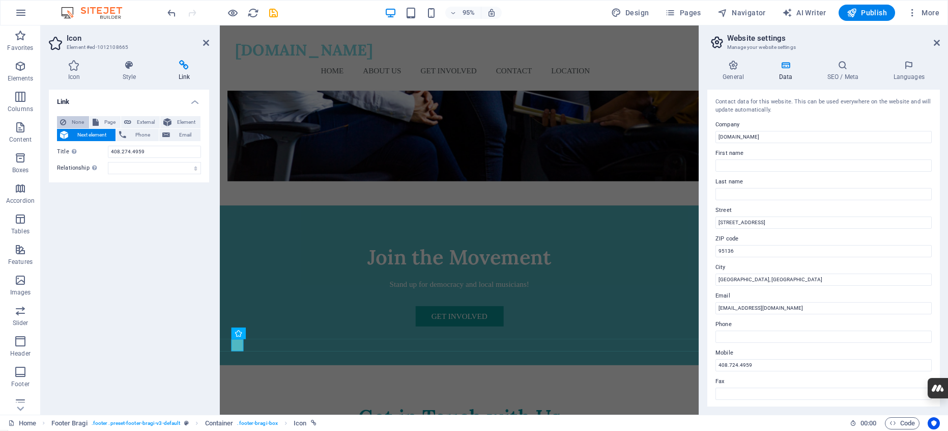
click at [75, 121] on span "None" at bounding box center [77, 122] width 17 height 12
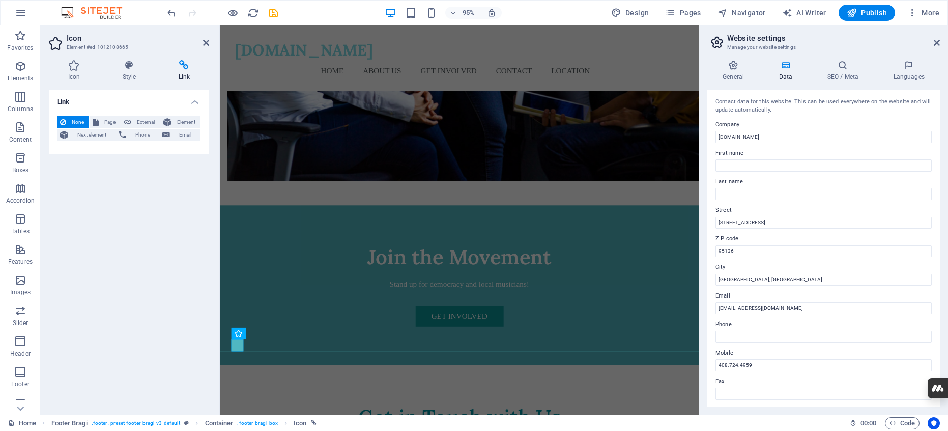
click at [200, 45] on header "Icon Element #ed-1012108665" at bounding box center [129, 38] width 160 height 26
click at [125, 180] on div "Link None Page External Element Next element Phone Email Page Home Subpage Lega…" at bounding box center [129, 248] width 160 height 317
click at [207, 44] on icon at bounding box center [206, 43] width 6 height 8
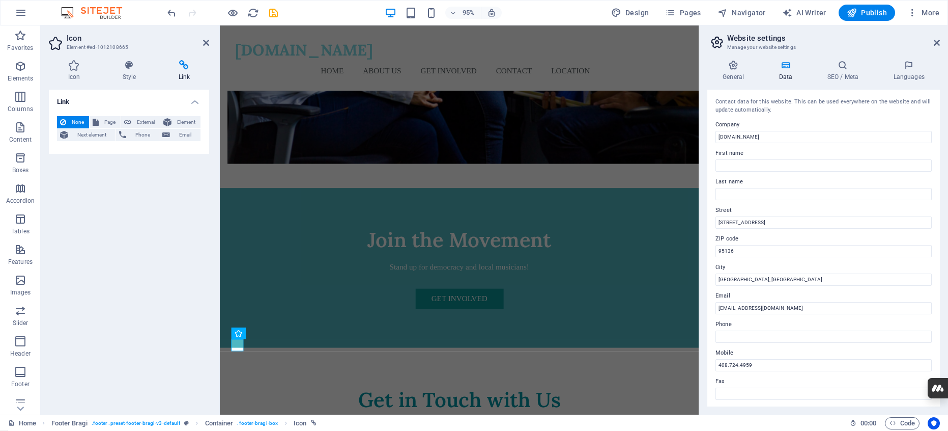
scroll to position [902, 0]
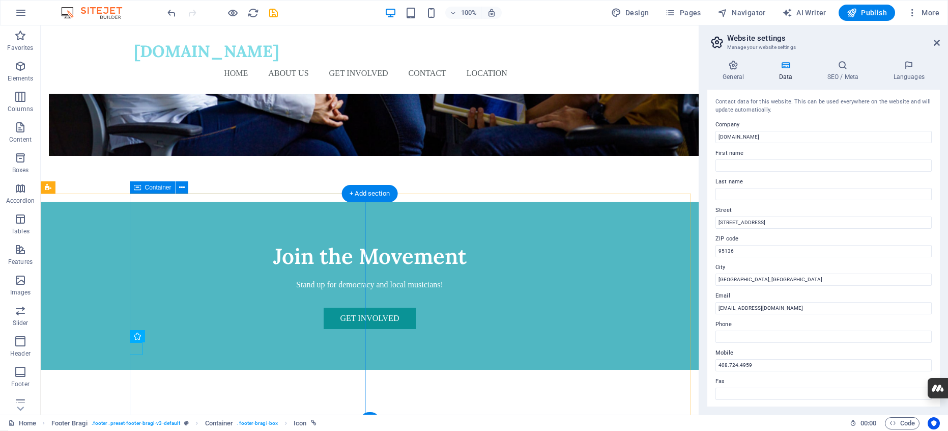
click at [181, 350] on icon at bounding box center [180, 349] width 6 height 11
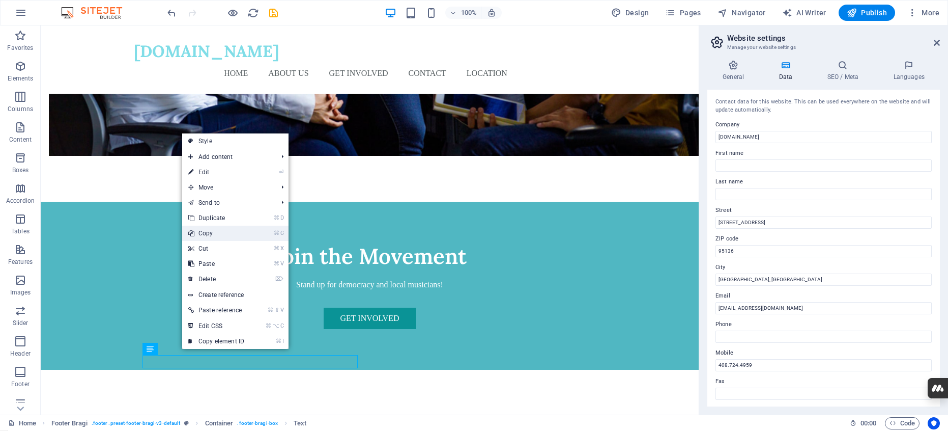
drag, startPoint x: 214, startPoint y: 234, endPoint x: 174, endPoint y: 208, distance: 48.3
click at [214, 234] on link "⌘ C Copy" at bounding box center [216, 232] width 68 height 15
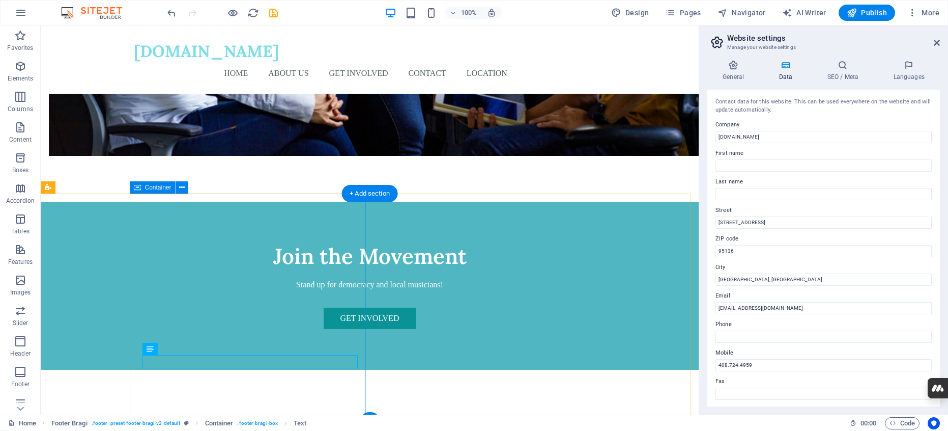
click at [156, 350] on div "Text" at bounding box center [158, 349] width 31 height 12
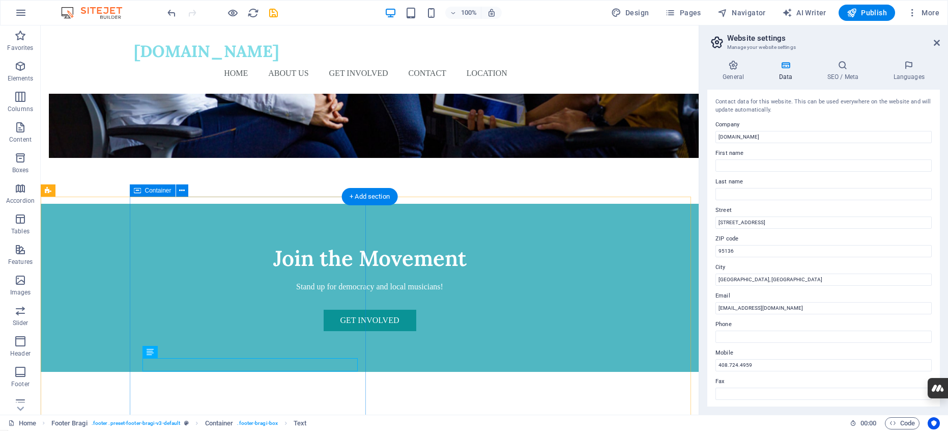
scroll to position [896, 0]
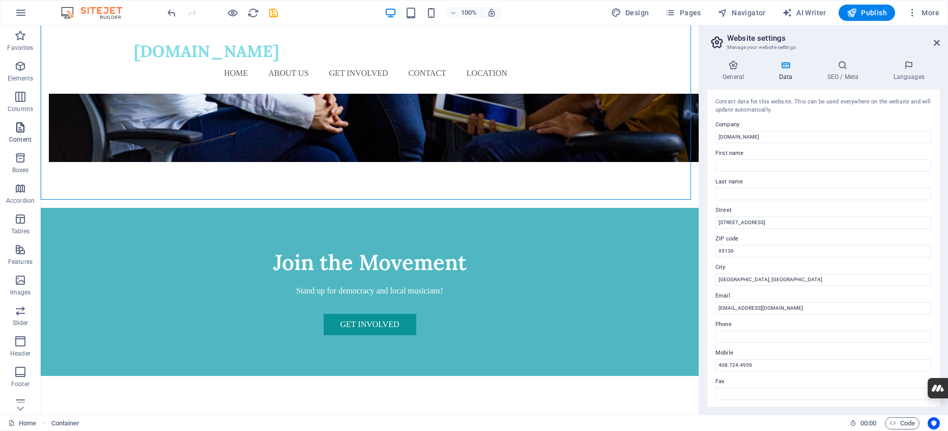
click at [20, 130] on icon "button" at bounding box center [20, 127] width 12 height 12
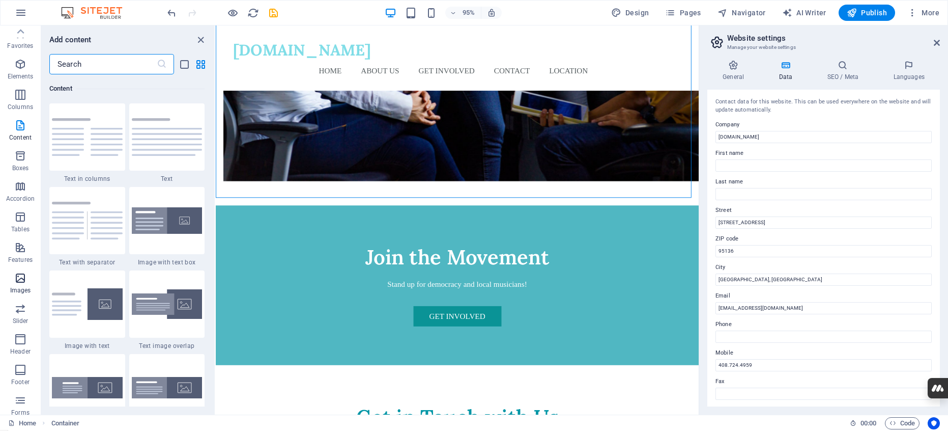
scroll to position [0, 0]
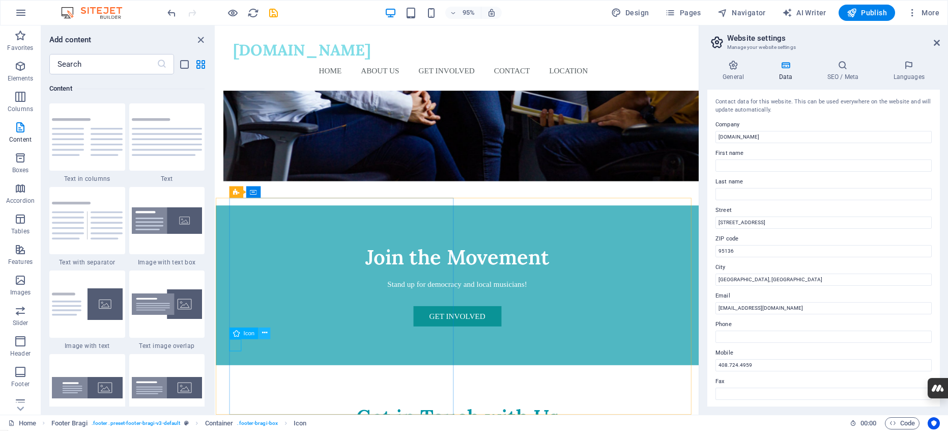
click at [266, 332] on icon at bounding box center [264, 333] width 5 height 10
click at [265, 332] on icon at bounding box center [264, 333] width 5 height 10
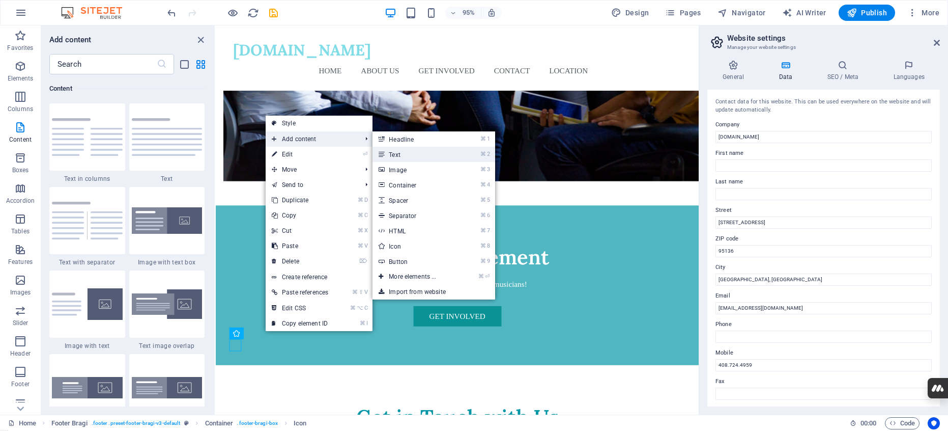
click at [390, 155] on link "⌘ 2 Text" at bounding box center [415, 154] width 84 height 15
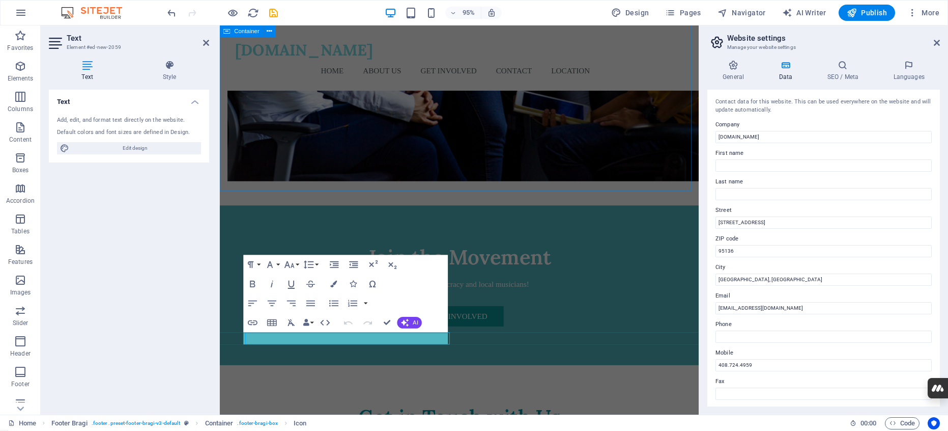
scroll to position [914, 0]
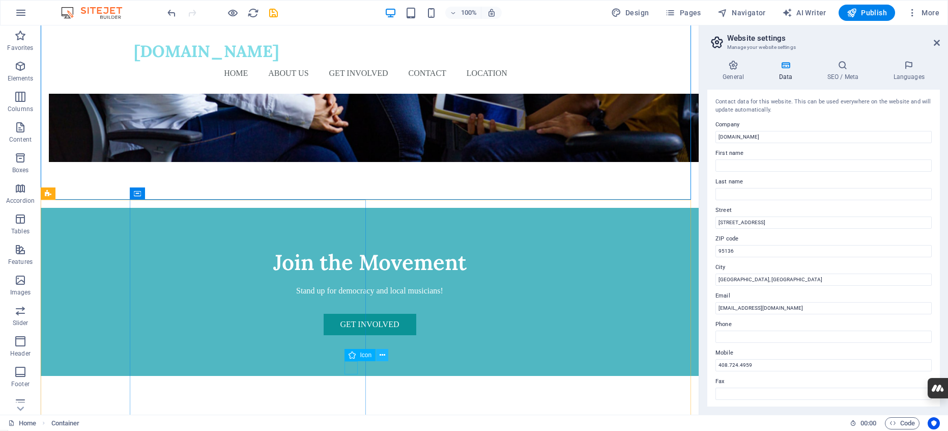
click at [383, 354] on icon at bounding box center [383, 355] width 6 height 11
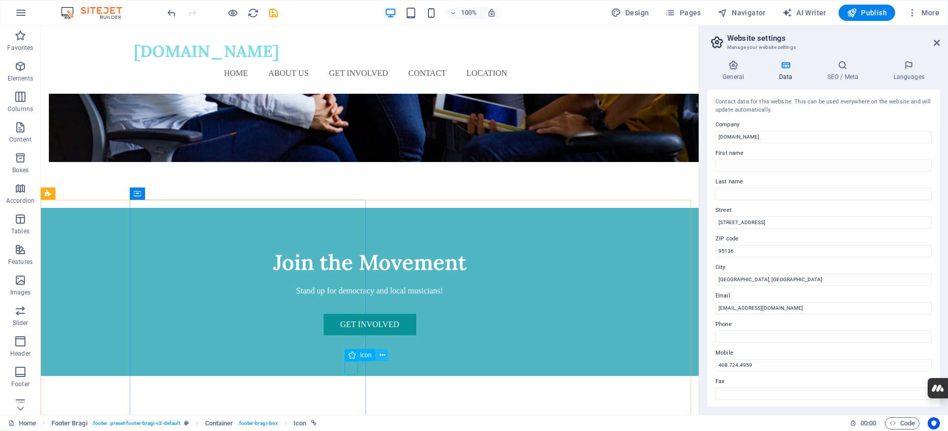
click at [380, 354] on icon at bounding box center [383, 355] width 6 height 11
click at [166, 366] on icon at bounding box center [167, 367] width 6 height 11
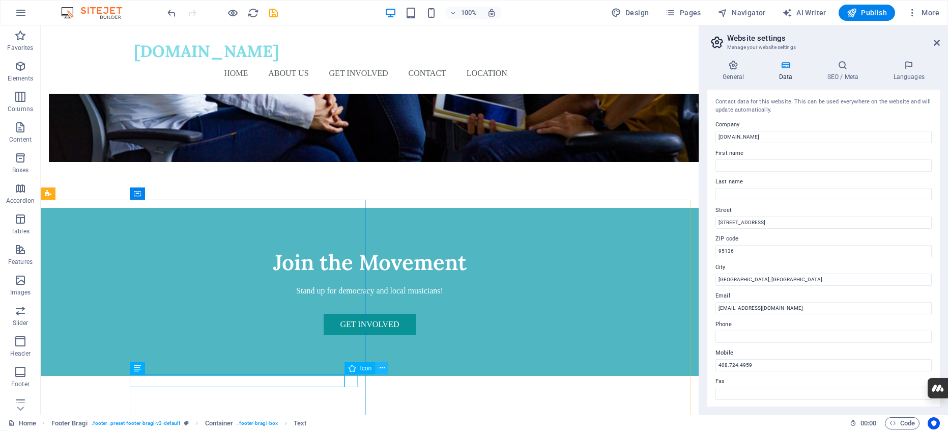
click at [381, 368] on icon at bounding box center [383, 367] width 6 height 11
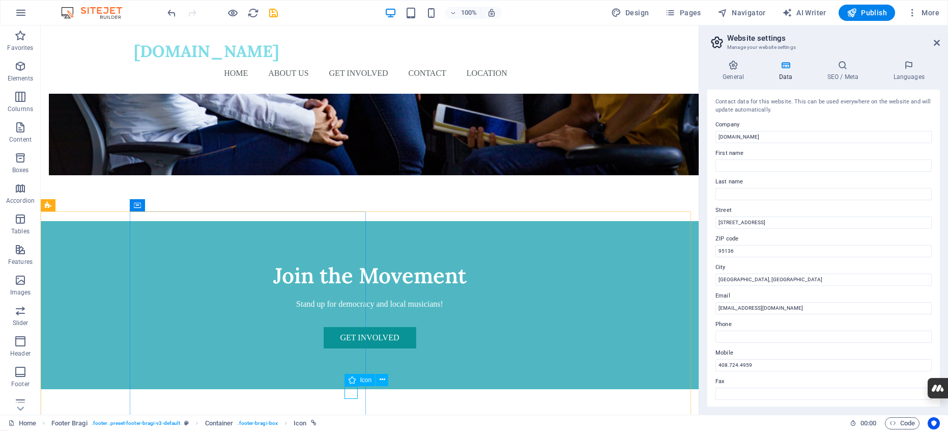
scroll to position [881, 0]
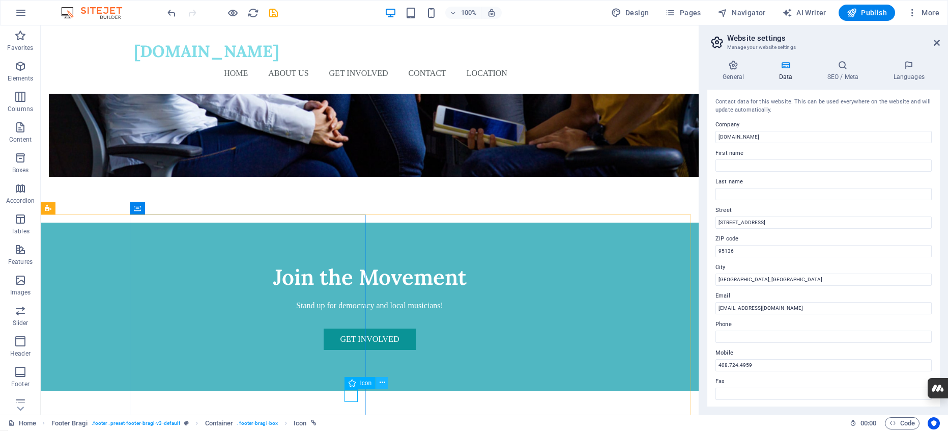
click at [380, 384] on icon at bounding box center [383, 382] width 6 height 11
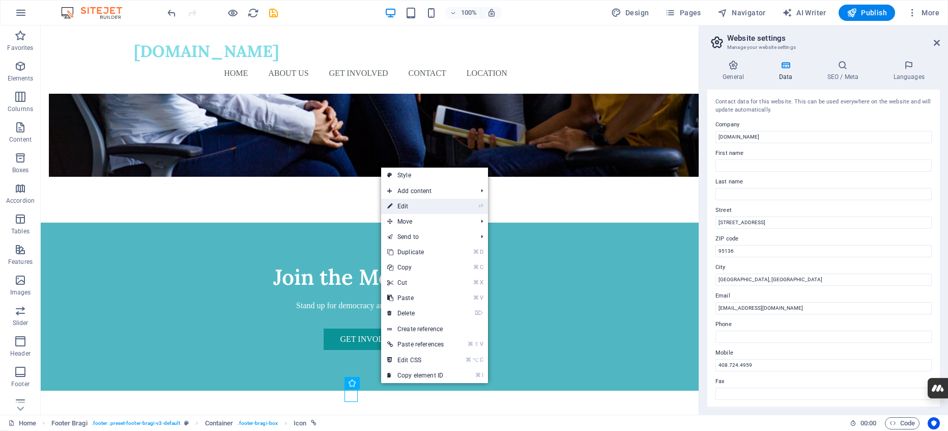
click at [407, 208] on link "⏎ Edit" at bounding box center [415, 206] width 69 height 15
select select "xMidYMid"
select select "px"
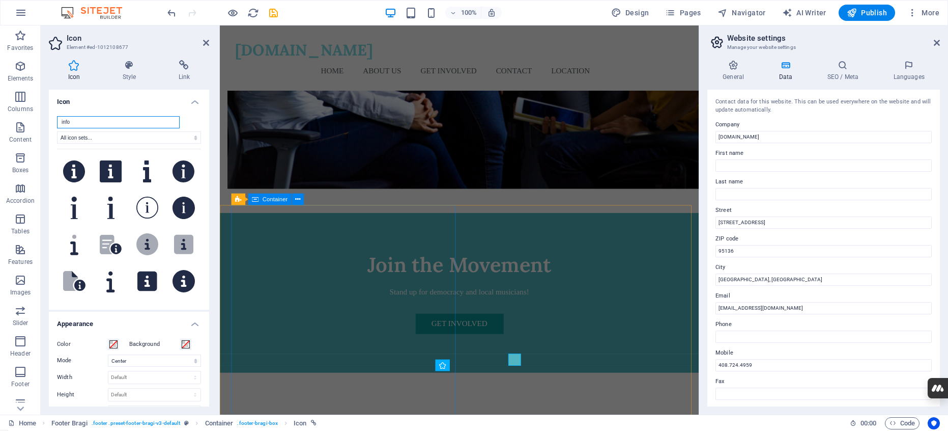
scroll to position [899, 0]
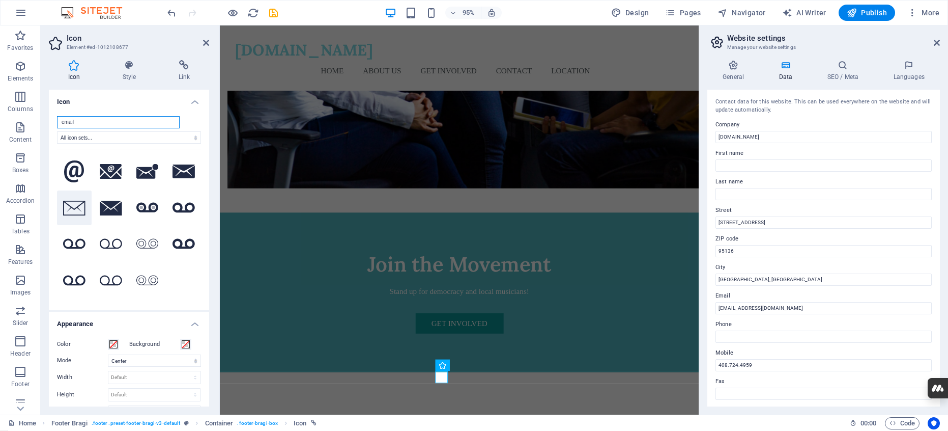
type input "email"
click at [74, 210] on icon at bounding box center [74, 208] width 22 height 15
click at [204, 44] on icon at bounding box center [206, 43] width 6 height 8
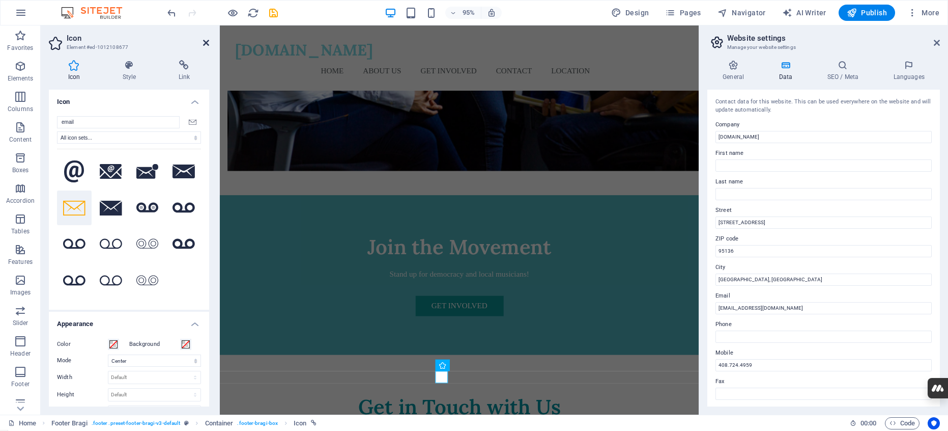
scroll to position [881, 0]
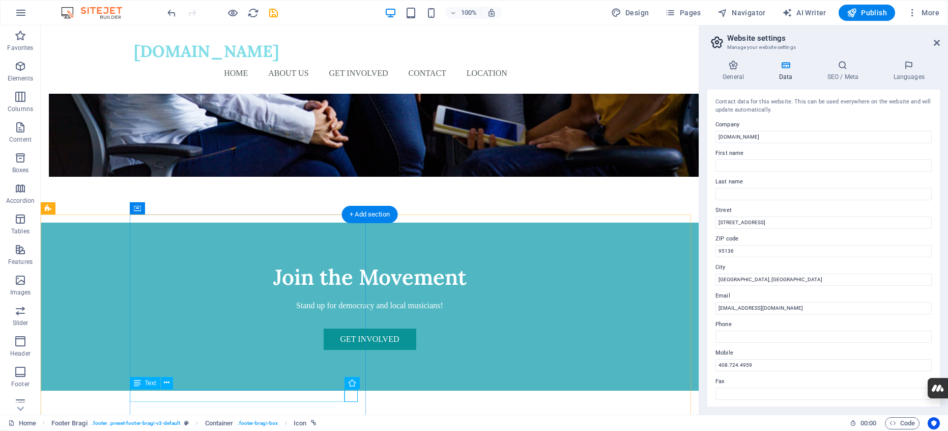
click at [381, 383] on icon at bounding box center [383, 382] width 6 height 11
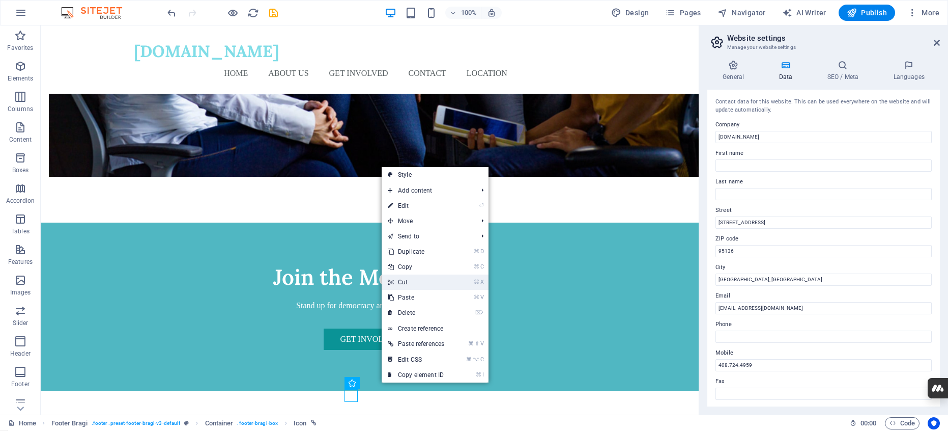
click at [405, 277] on link "⌘ X Cut" at bounding box center [416, 281] width 69 height 15
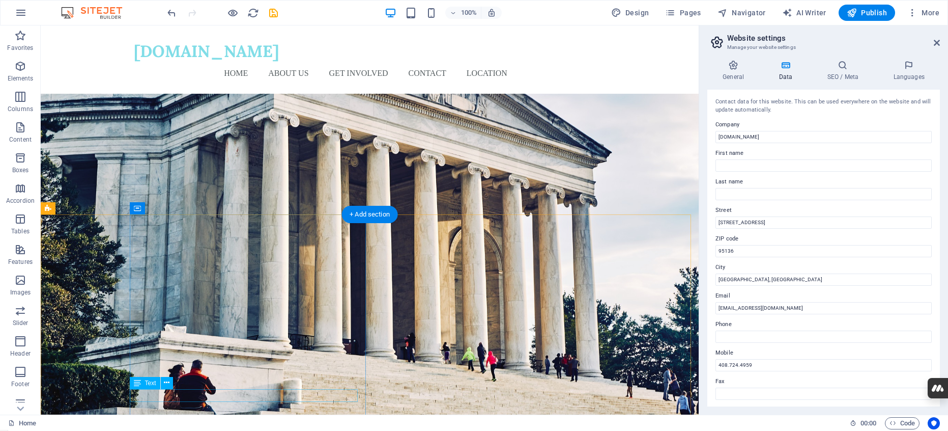
scroll to position [881, 0]
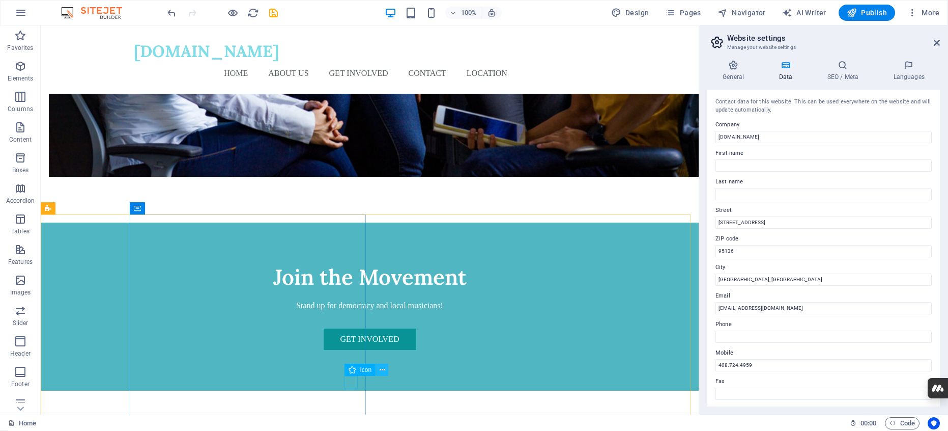
click at [382, 369] on icon at bounding box center [383, 369] width 6 height 11
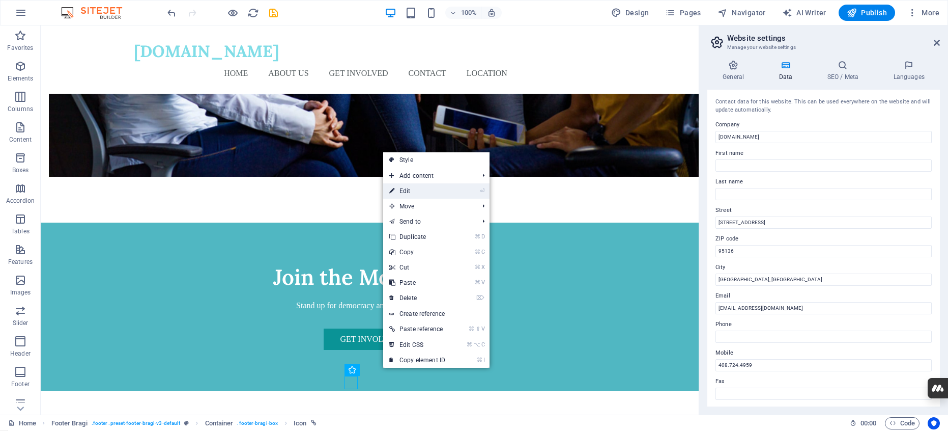
click at [406, 192] on link "⏎ Edit" at bounding box center [417, 190] width 68 height 15
select select "xMidYMid"
select select "px"
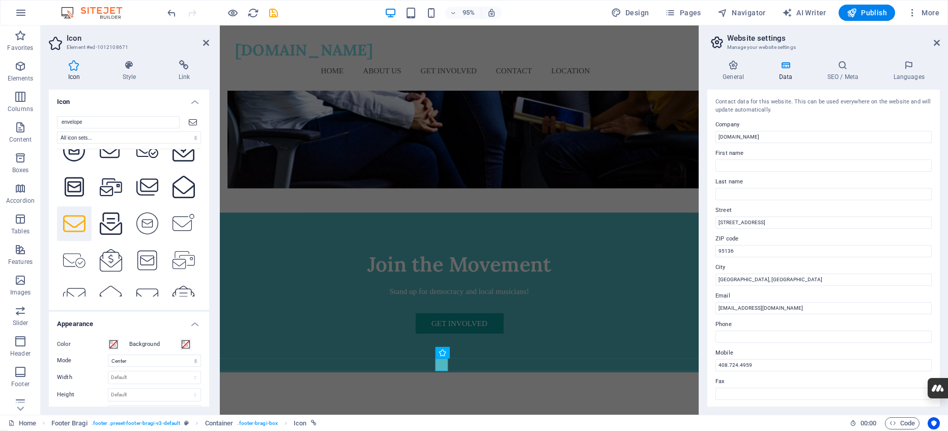
scroll to position [304, 0]
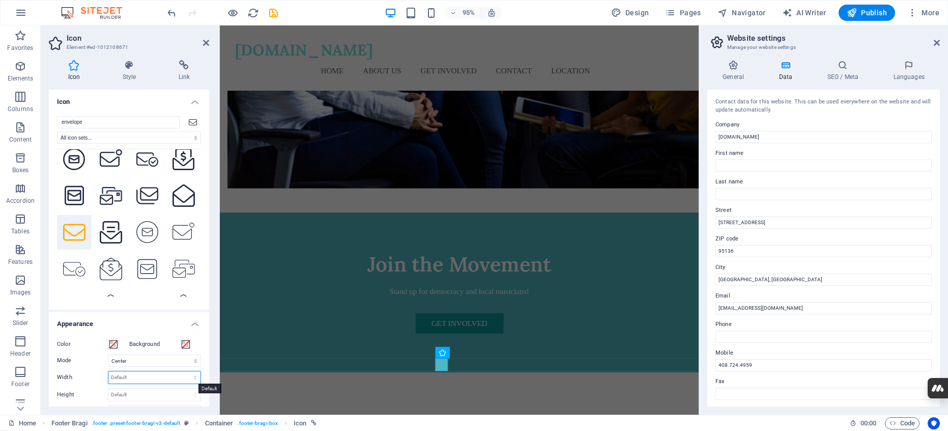
click at [138, 374] on select "Default auto px rem % em vh vw" at bounding box center [154, 377] width 92 height 12
click at [108, 371] on select "Default auto px rem % em vh vw" at bounding box center [154, 377] width 92 height 12
click at [130, 376] on select "Default auto px rem % em vh vw" at bounding box center [154, 377] width 92 height 12
click at [108, 371] on select "Default auto px rem % em vh vw" at bounding box center [154, 377] width 92 height 12
select select "DISABLED_OPTION_VALUE"
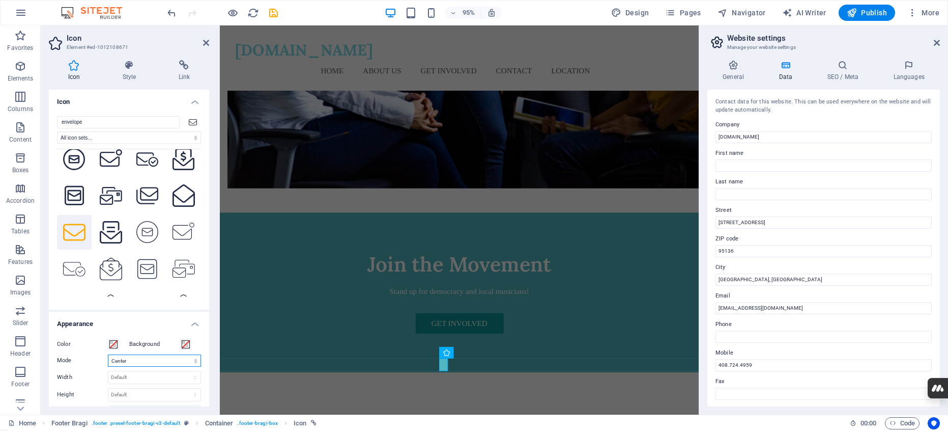
click at [124, 361] on select "Scale Left Center Right" at bounding box center [154, 360] width 93 height 12
select select "xMinYMid"
click at [108, 354] on select "Scale Left Center Right" at bounding box center [154, 360] width 93 height 12
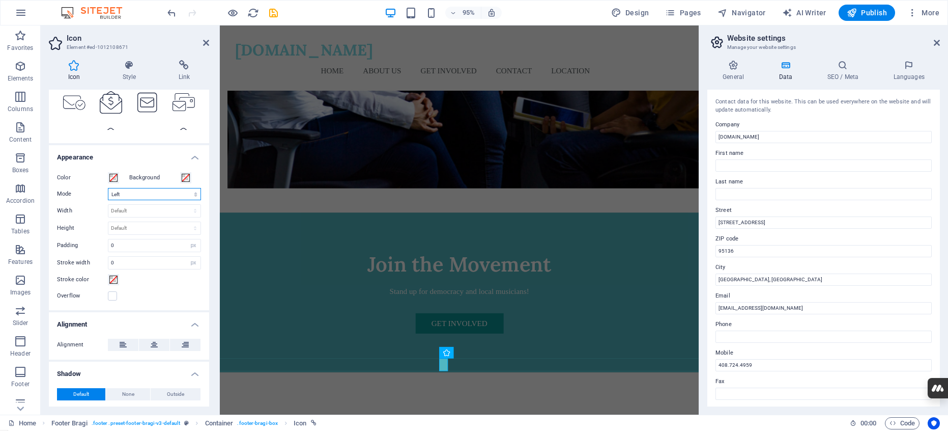
scroll to position [182, 0]
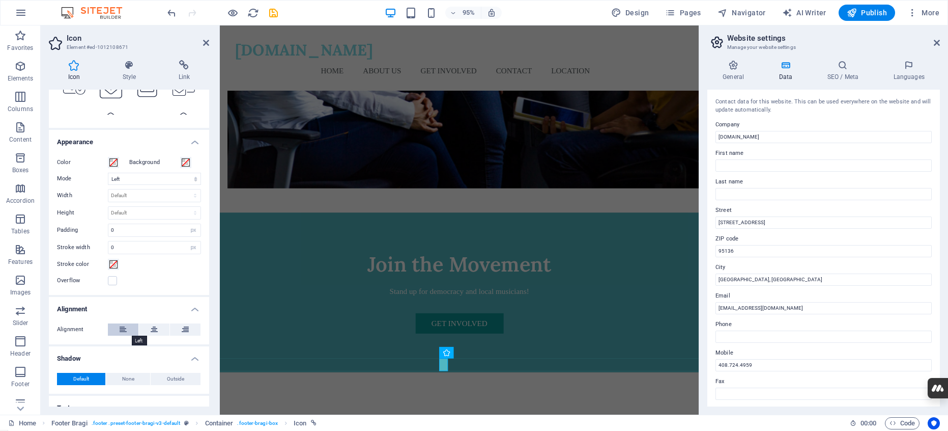
click at [121, 331] on icon at bounding box center [123, 329] width 7 height 12
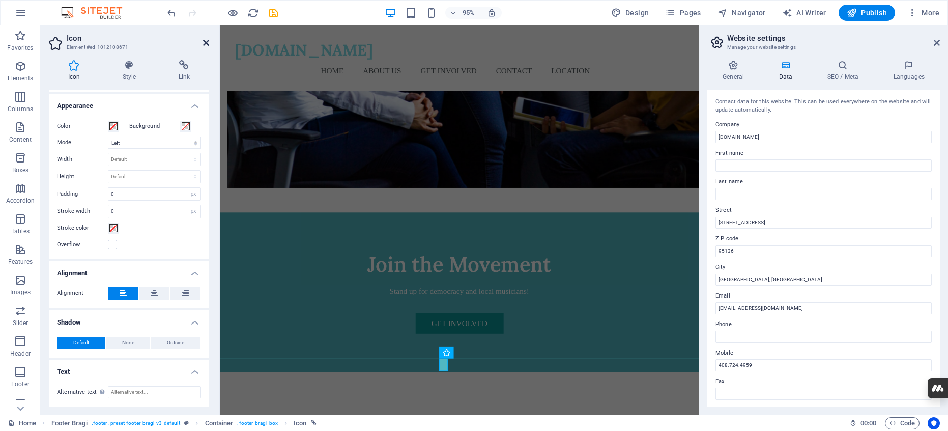
click at [204, 39] on icon at bounding box center [206, 43] width 6 height 8
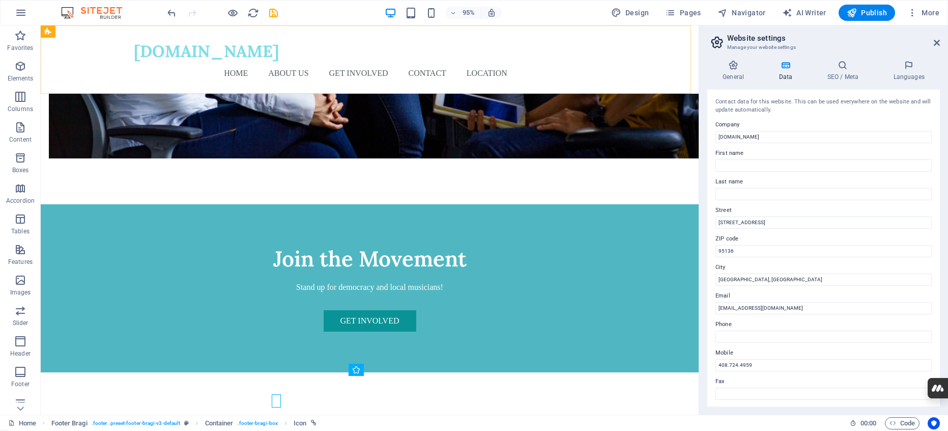
scroll to position [881, 0]
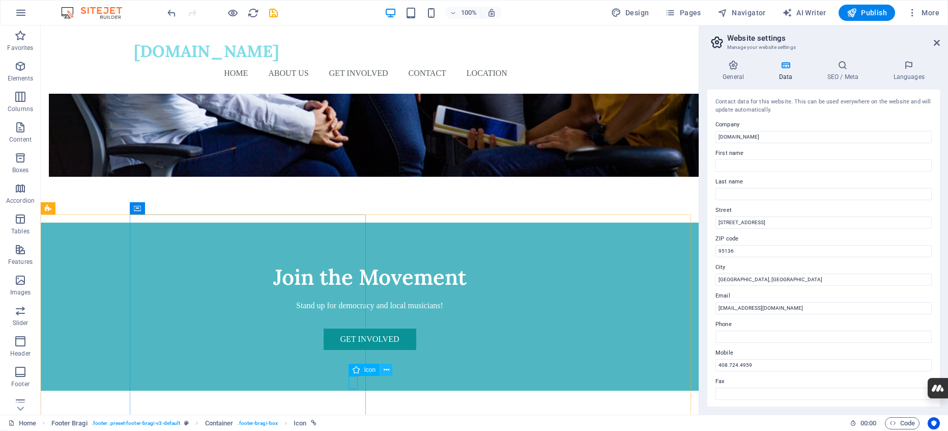
click at [387, 370] on icon at bounding box center [387, 369] width 6 height 11
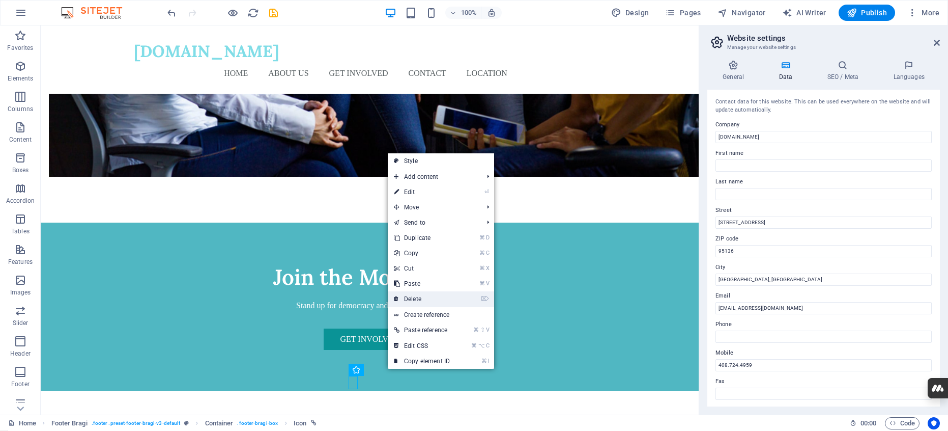
click at [419, 298] on link "⌦ Delete" at bounding box center [422, 298] width 68 height 15
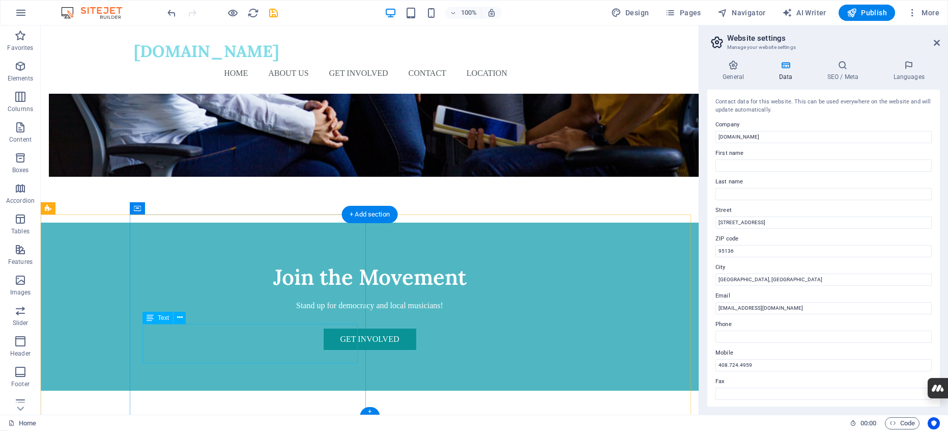
scroll to position [883, 0]
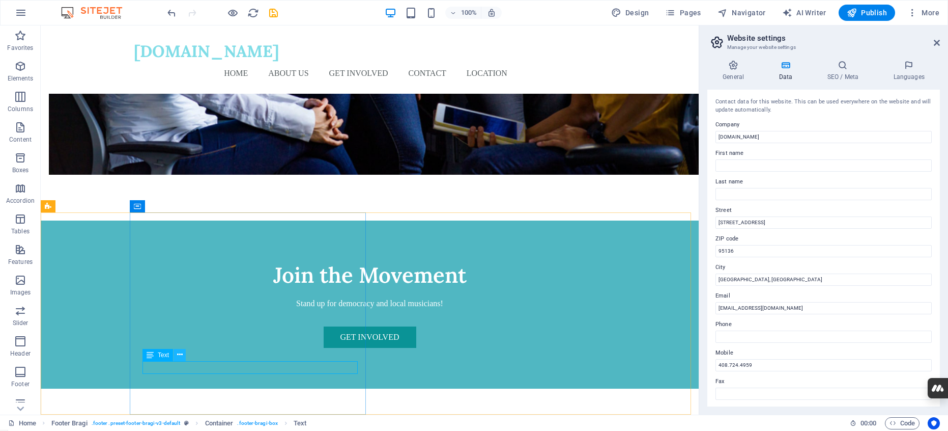
click at [178, 355] on icon at bounding box center [180, 354] width 6 height 11
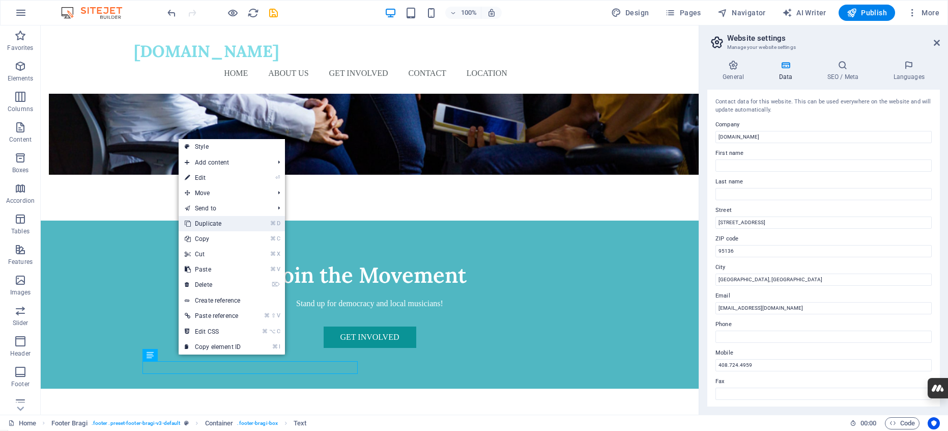
click at [216, 225] on link "⌘ D Duplicate" at bounding box center [213, 223] width 68 height 15
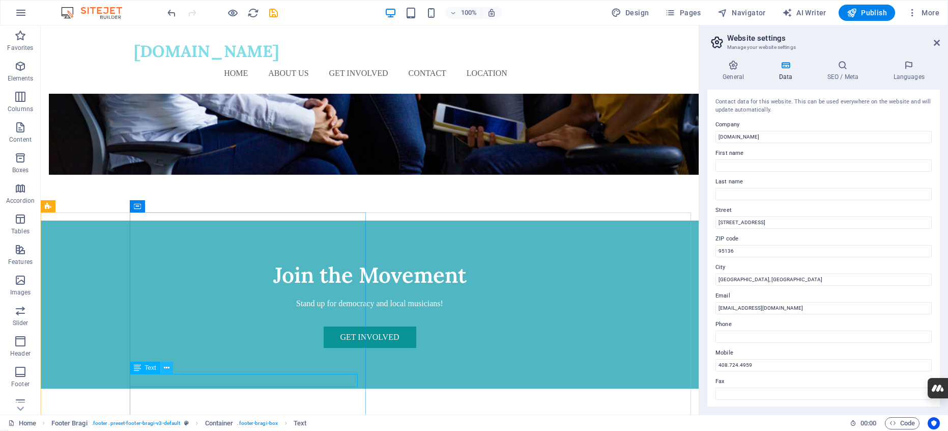
click at [164, 369] on icon at bounding box center [167, 367] width 6 height 11
click at [166, 366] on icon at bounding box center [167, 367] width 6 height 11
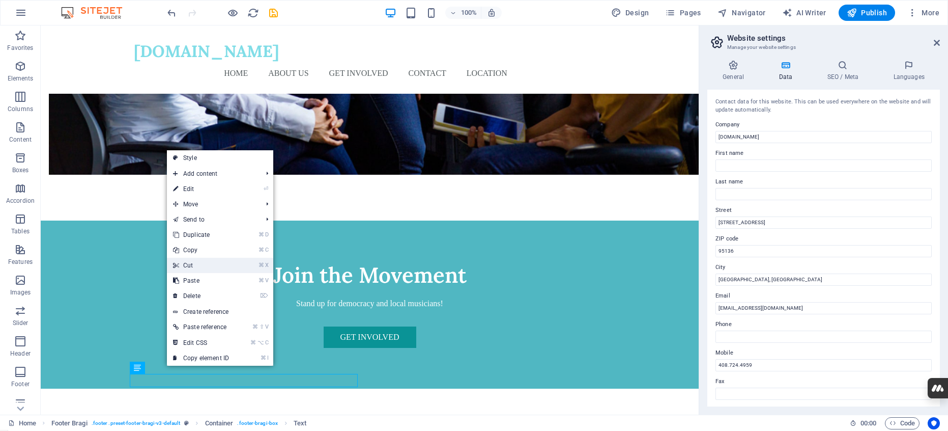
click at [192, 268] on link "⌘ X Cut" at bounding box center [201, 265] width 68 height 15
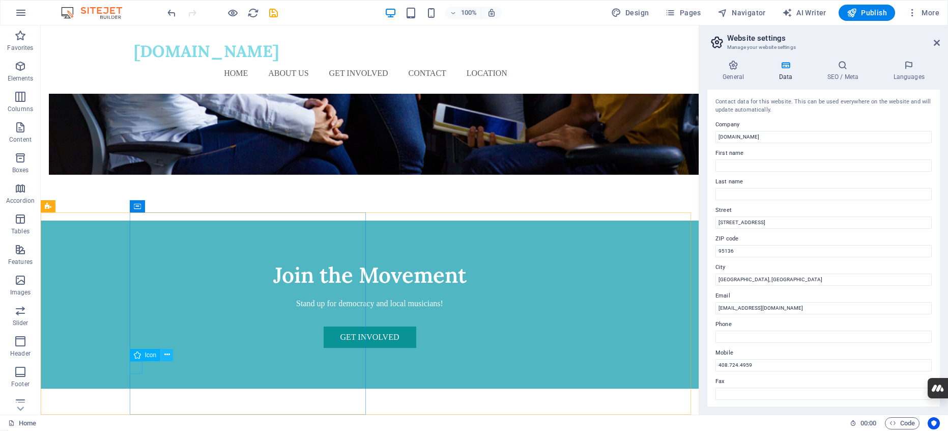
click at [165, 356] on icon at bounding box center [167, 354] width 6 height 11
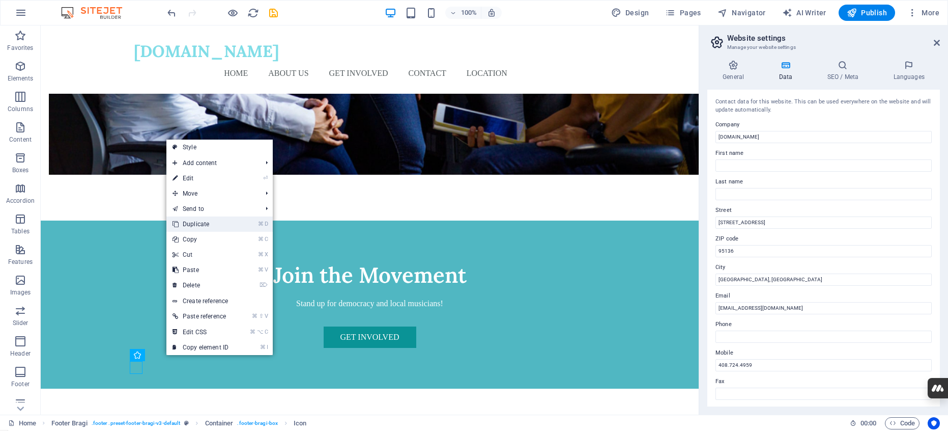
click at [190, 226] on link "⌘ D Duplicate" at bounding box center [200, 223] width 68 height 15
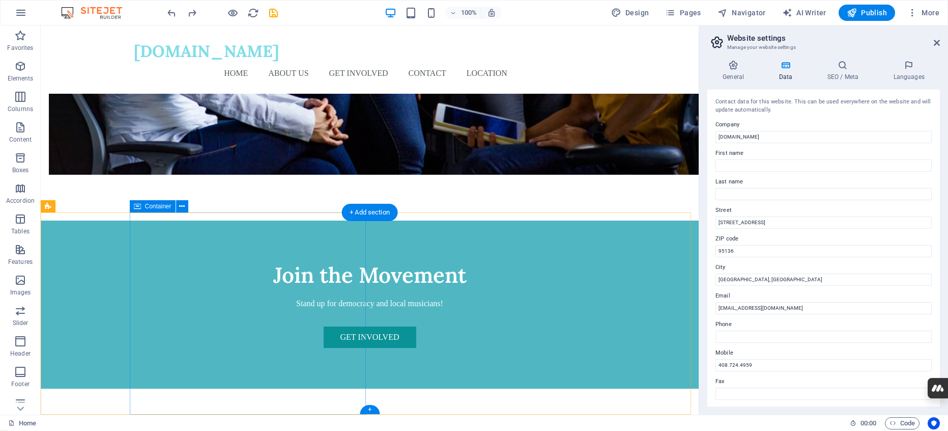
click at [370, 410] on div "+" at bounding box center [370, 409] width 20 height 9
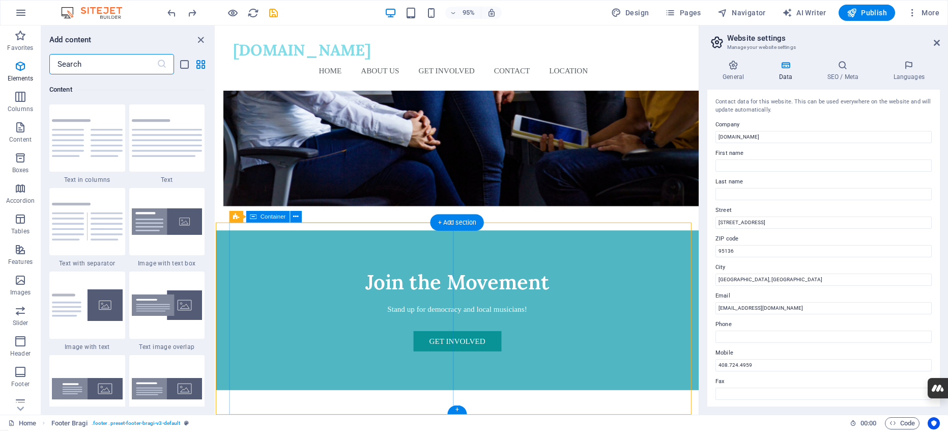
scroll to position [1781, 0]
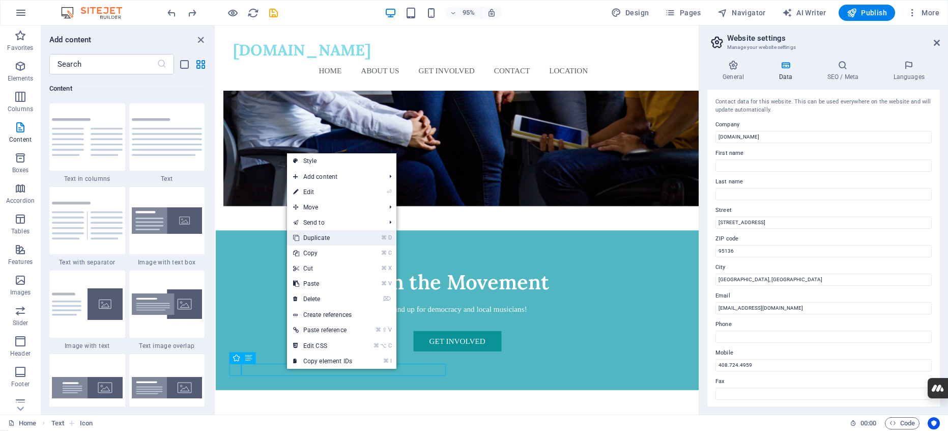
click at [319, 235] on link "⌘ D Duplicate" at bounding box center [322, 237] width 71 height 15
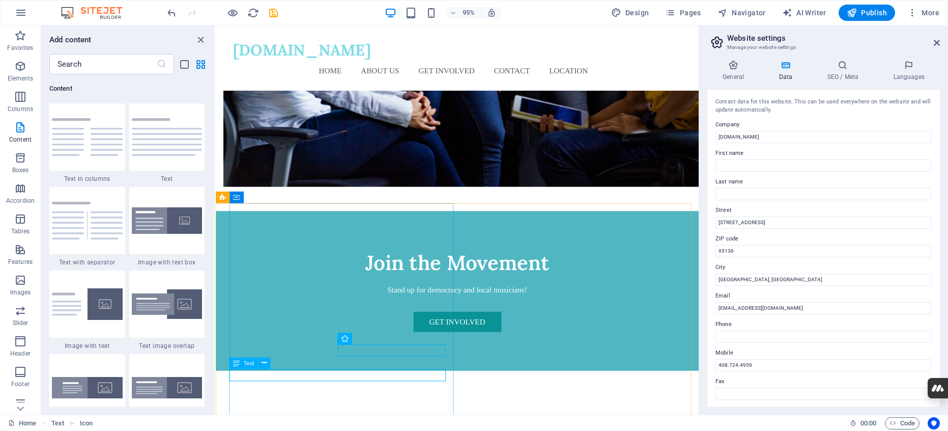
click at [236, 363] on icon at bounding box center [236, 363] width 7 height 12
click at [372, 337] on icon at bounding box center [373, 338] width 5 height 10
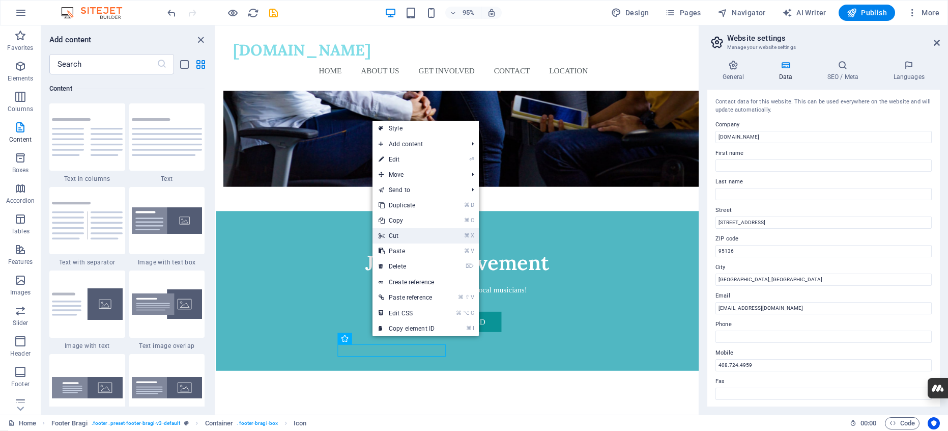
click at [391, 235] on link "⌘ X Cut" at bounding box center [407, 235] width 68 height 15
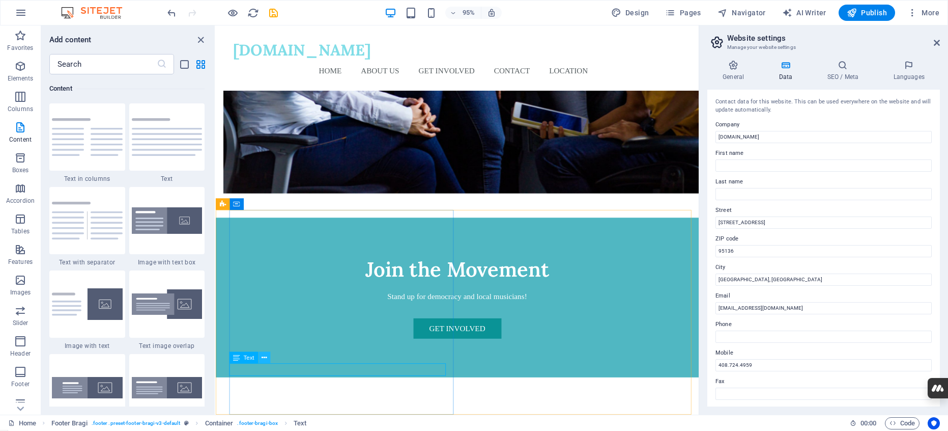
click at [263, 356] on icon at bounding box center [264, 357] width 5 height 10
click at [267, 357] on button at bounding box center [265, 358] width 12 height 12
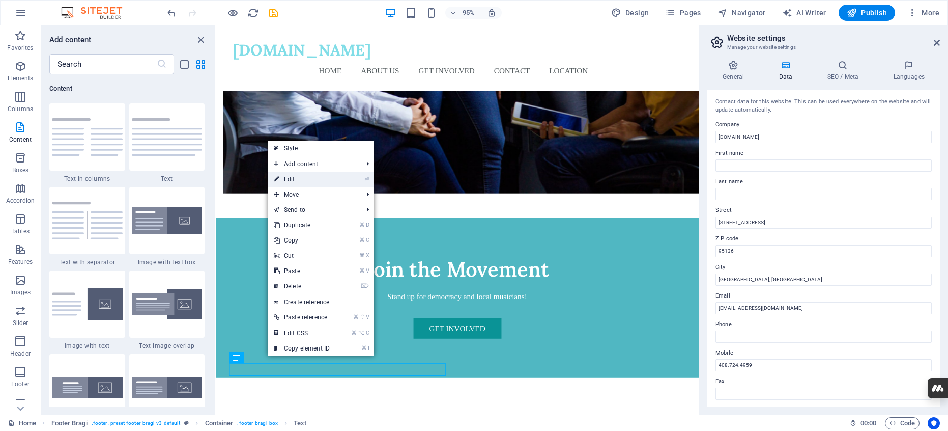
click at [292, 182] on link "⏎ Edit" at bounding box center [302, 179] width 68 height 15
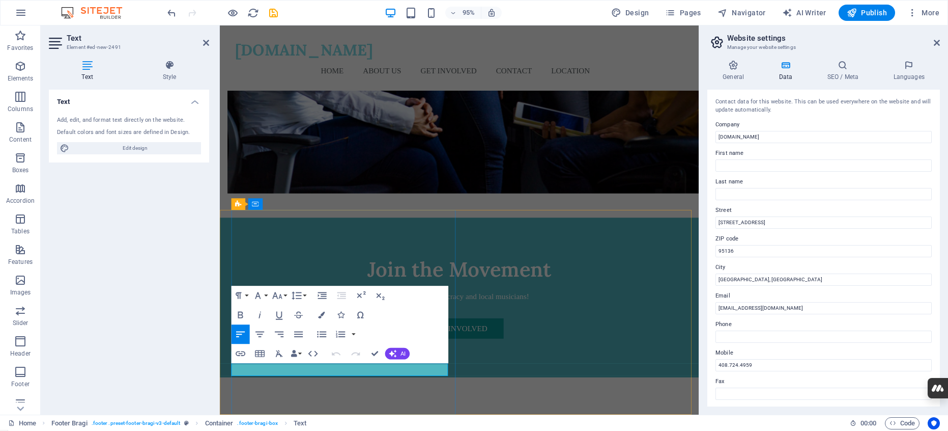
drag, startPoint x: 258, startPoint y: 386, endPoint x: 344, endPoint y: 386, distance: 86.5
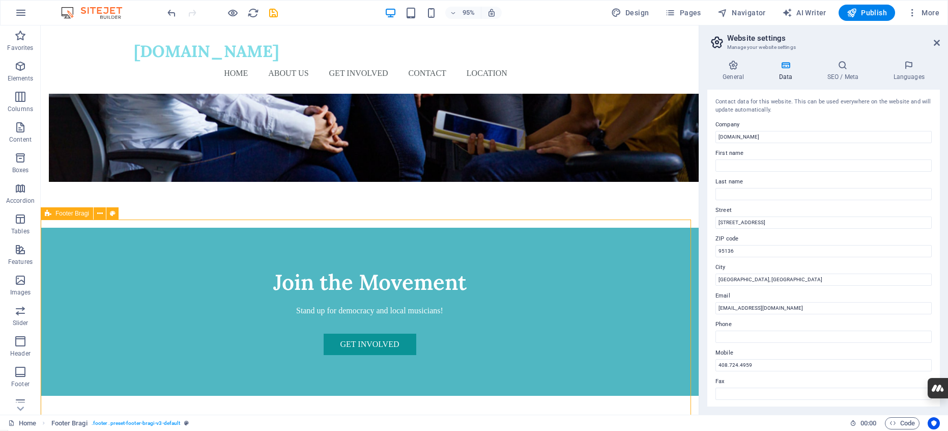
scroll to position [876, 0]
click at [876, 10] on span "Publish" at bounding box center [867, 13] width 40 height 10
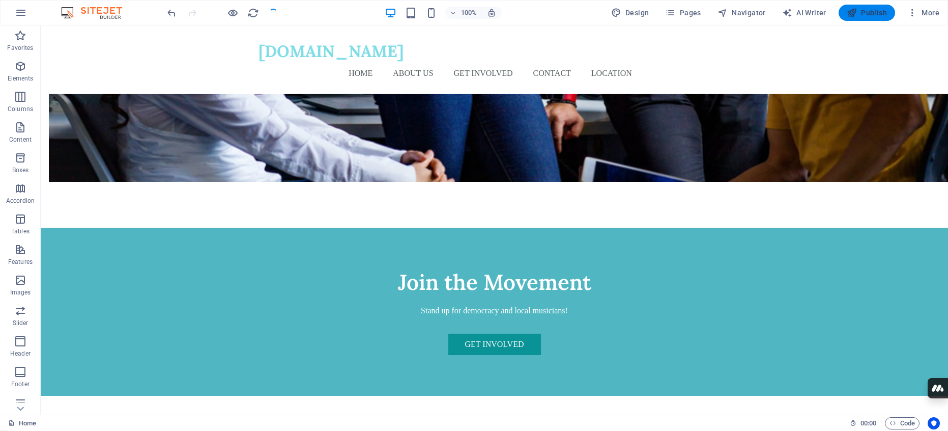
checkbox input "false"
